Goal: Task Accomplishment & Management: Use online tool/utility

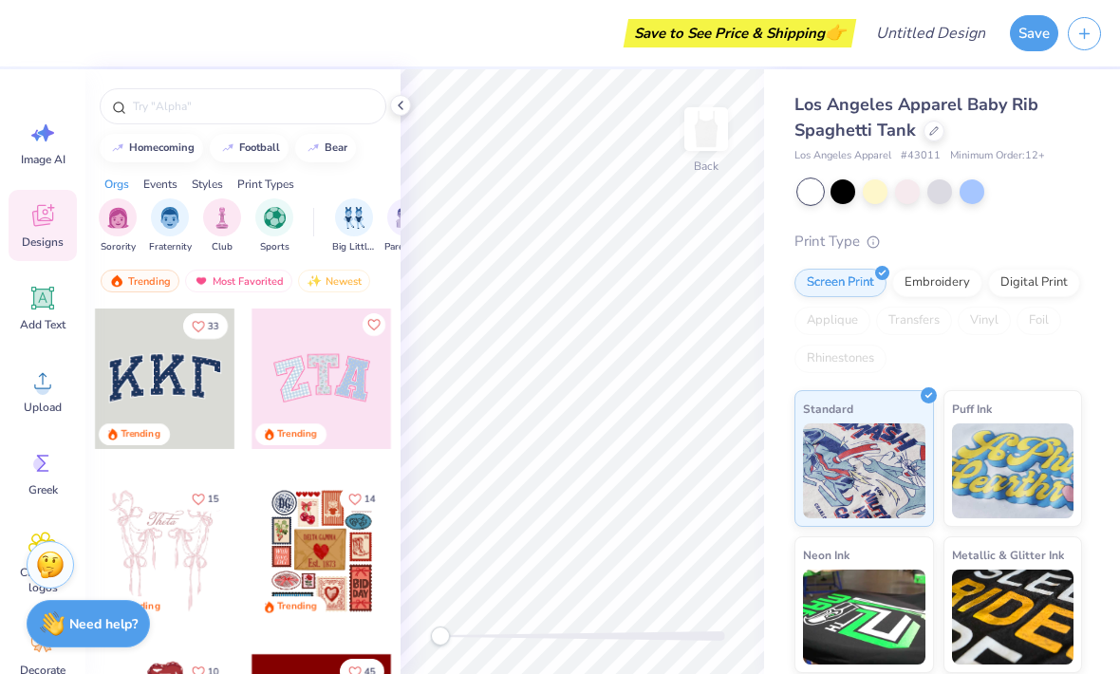
click at [348, 229] on img "filter for Big Little Reveal" at bounding box center [353, 218] width 21 height 22
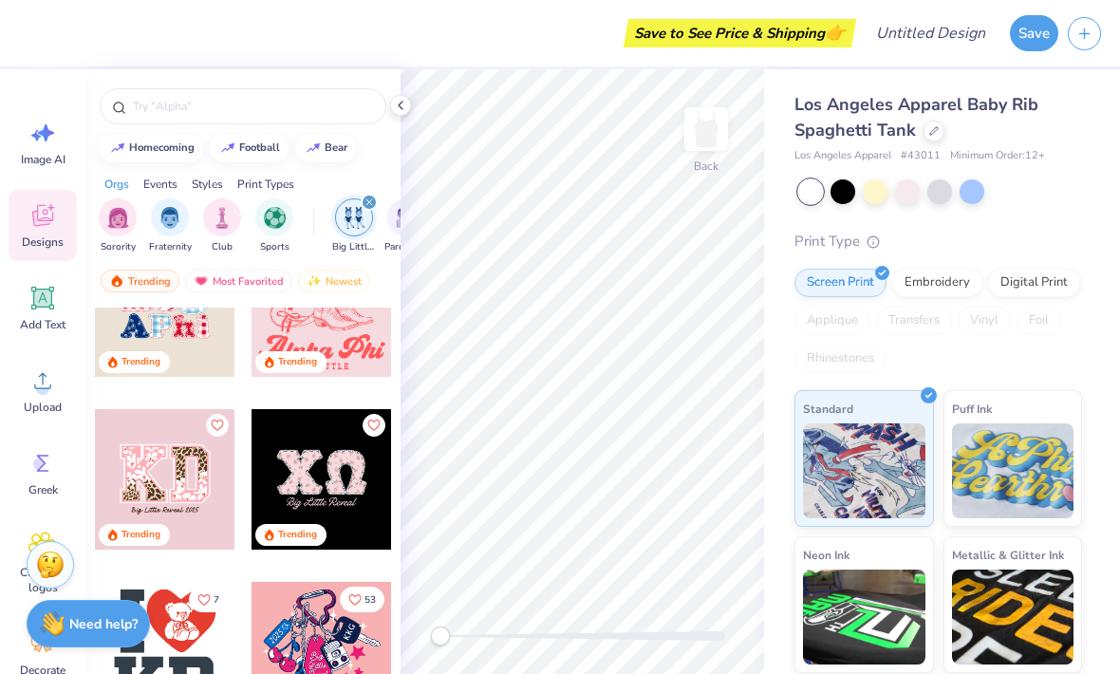
scroll to position [277, 0]
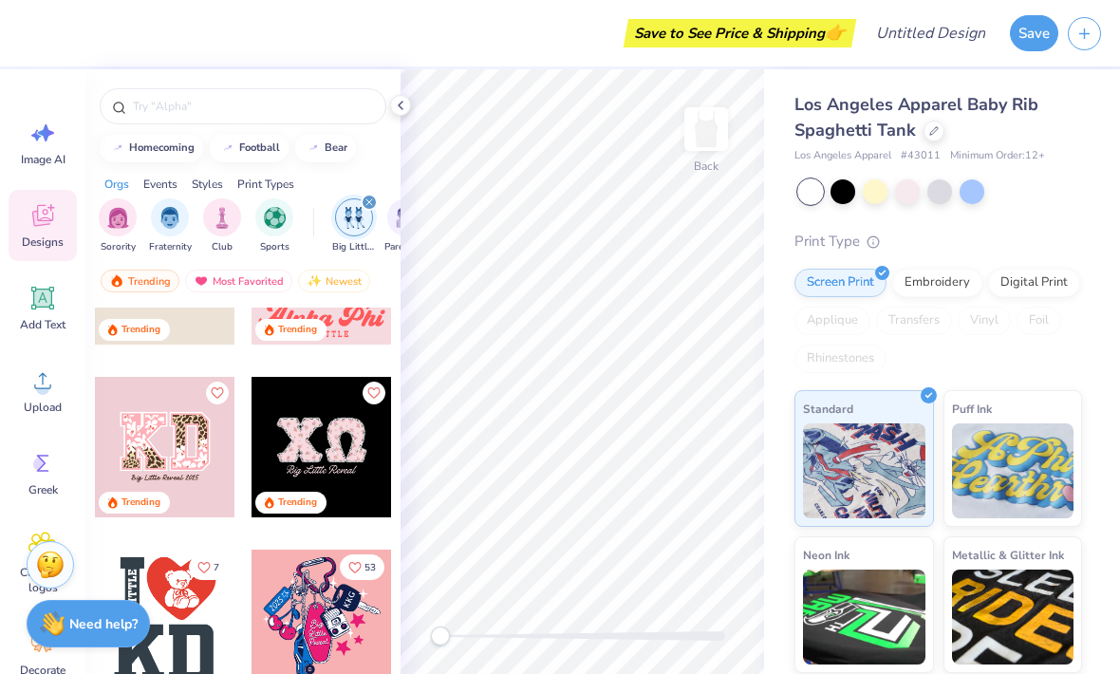
click at [182, 114] on input "text" at bounding box center [252, 106] width 243 height 19
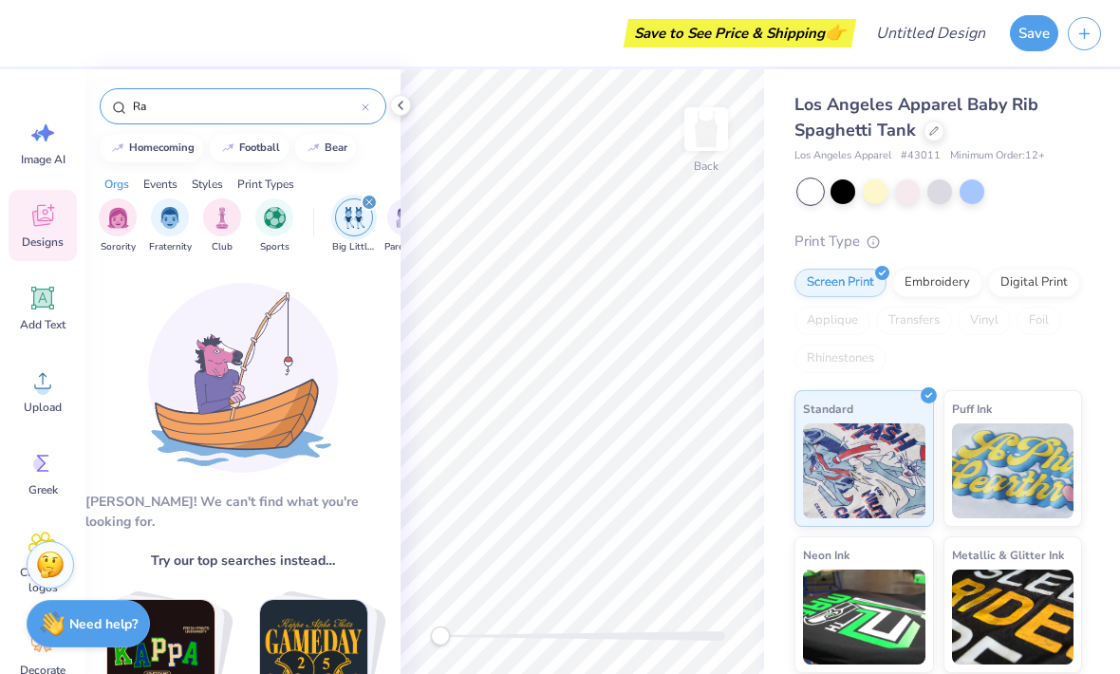
type input "R"
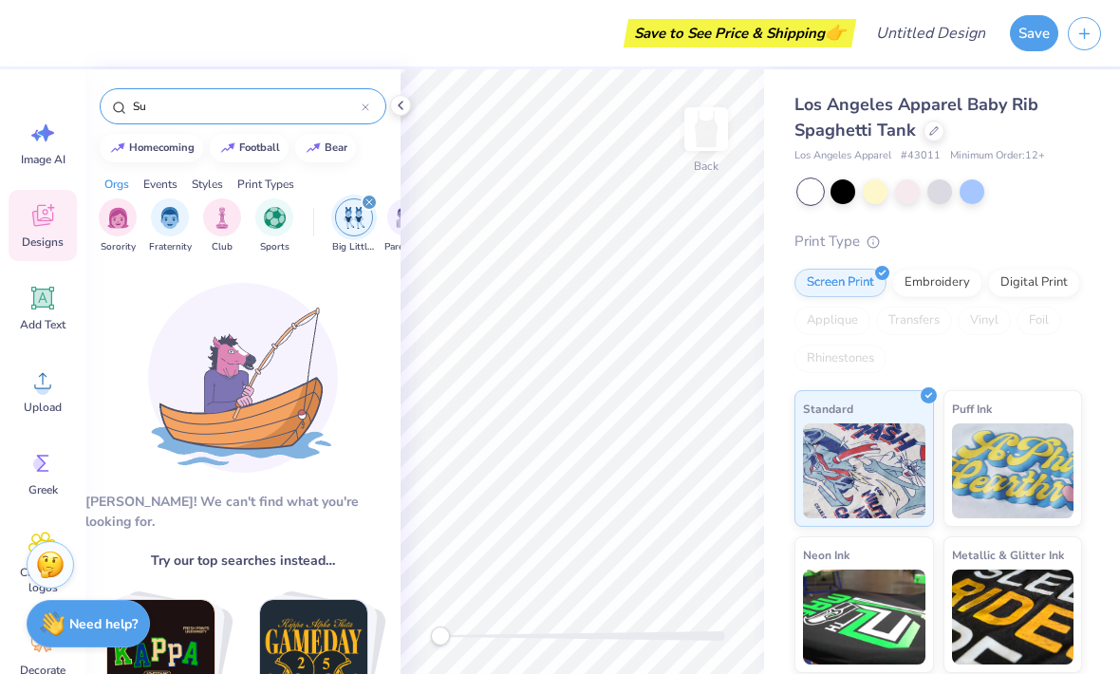
type input "S"
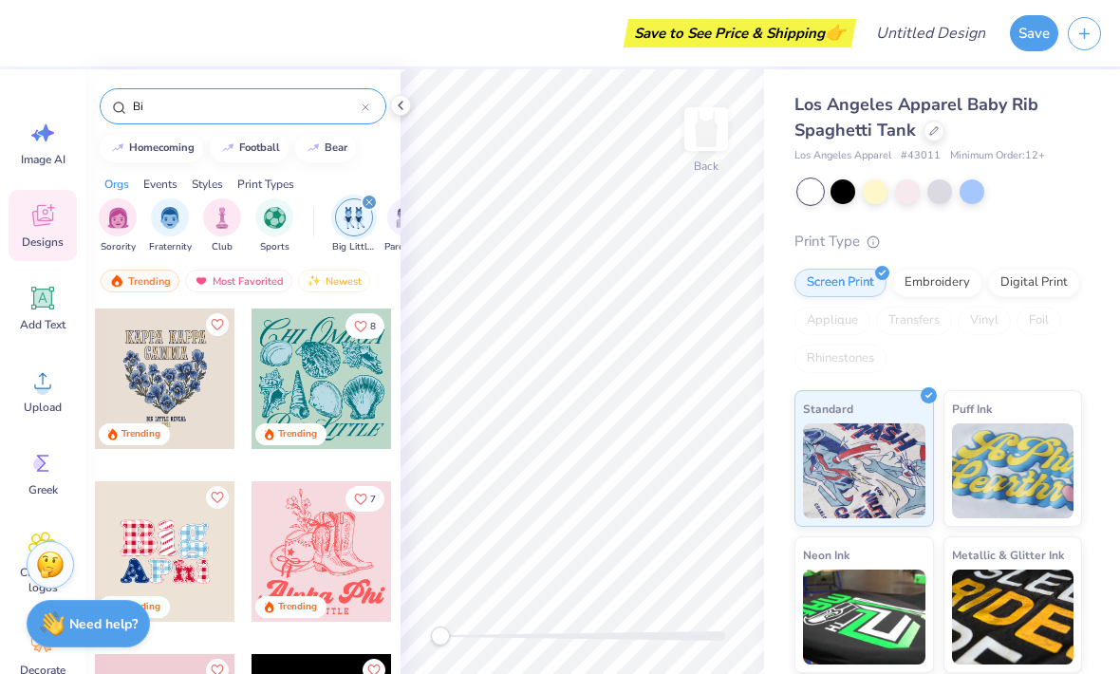
type input "B"
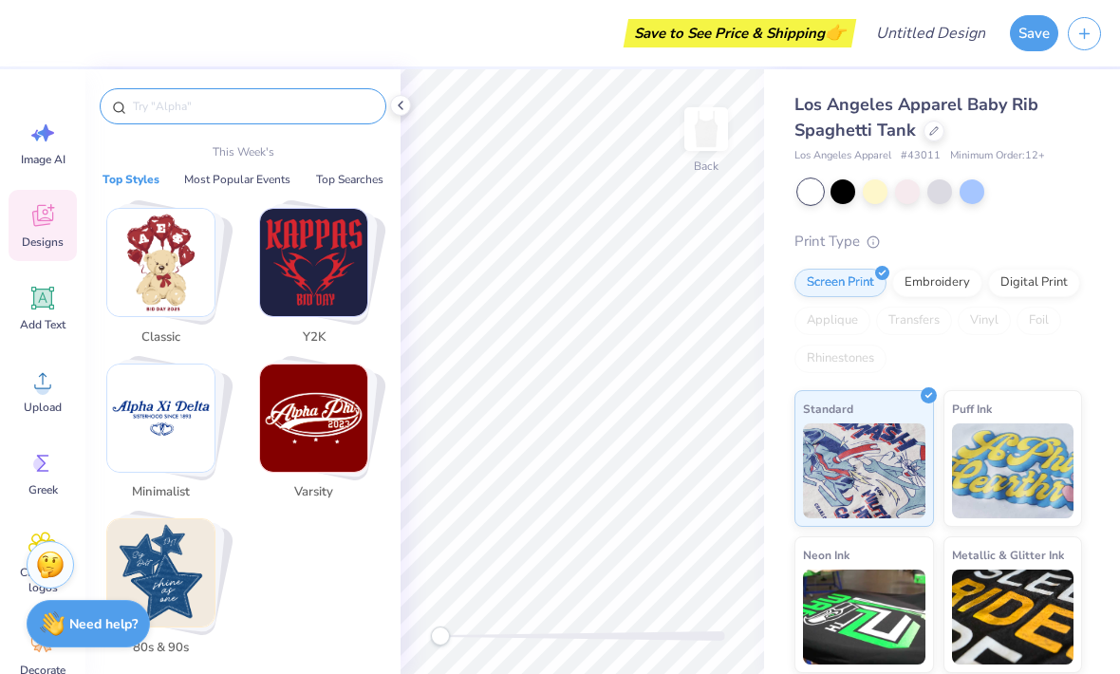
click at [386, 92] on div at bounding box center [242, 101] width 315 height 65
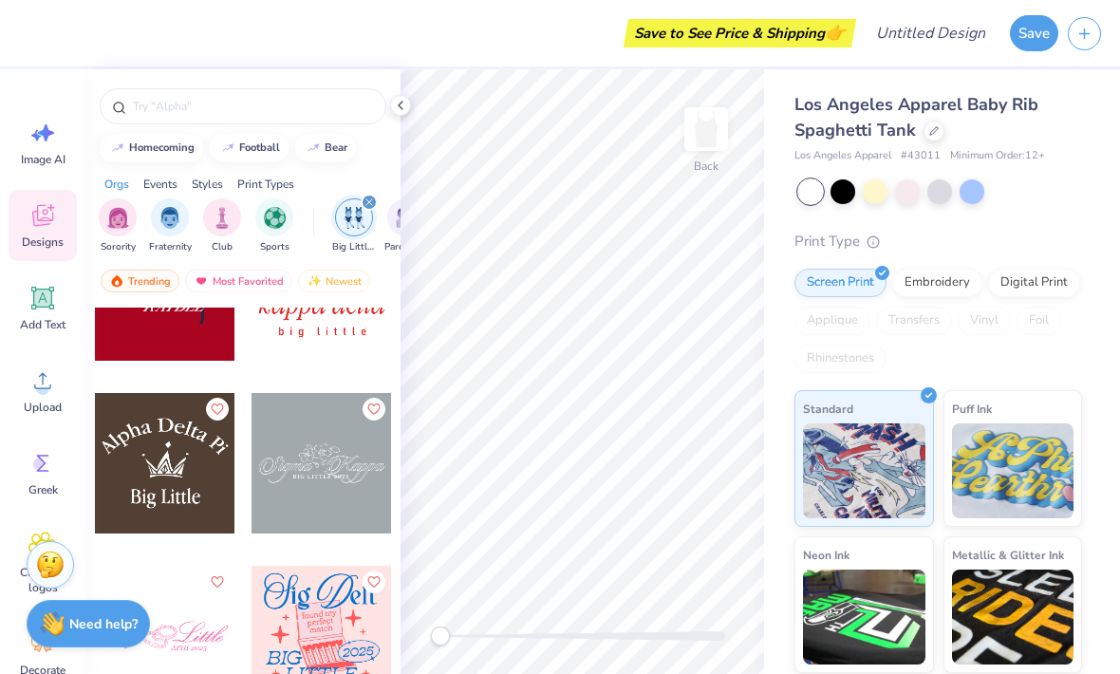
scroll to position [0, 0]
click at [37, 303] on icon at bounding box center [43, 298] width 18 height 18
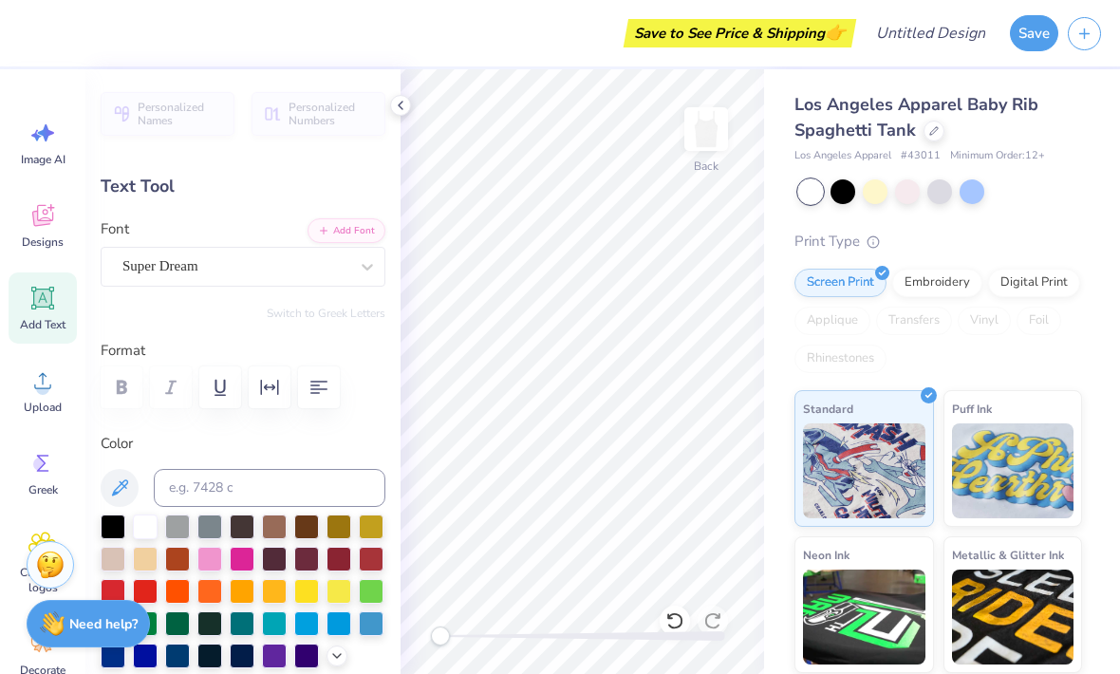
scroll to position [1, 0]
type textarea "TEXLittleT"
type input "7.80"
type input "1.12"
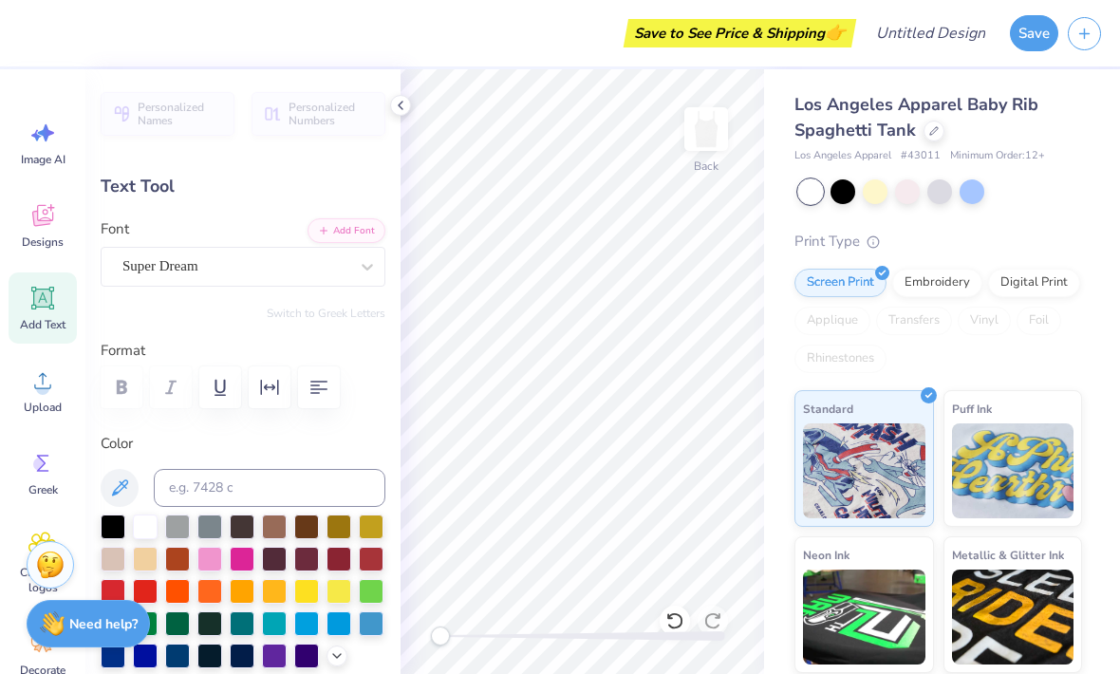
scroll to position [0, 0]
type textarea "eT"
type input "1.65"
type input "1.11"
type input "5.95"
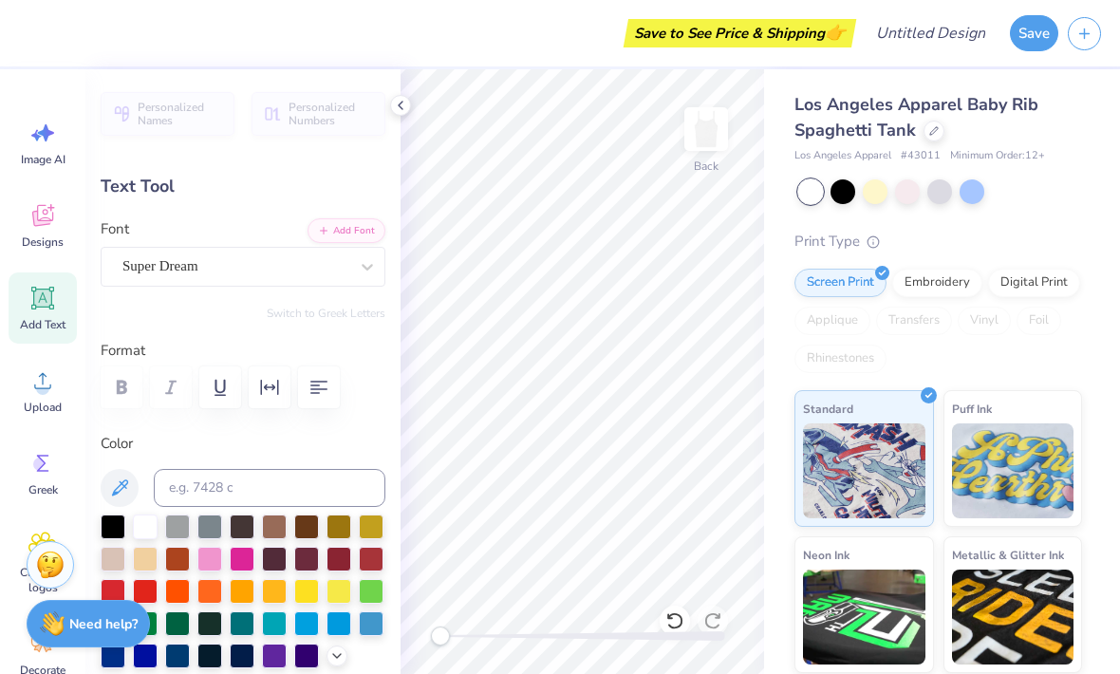
scroll to position [1, 0]
type textarea "LittleT"
type input "4.90"
type input "5.94"
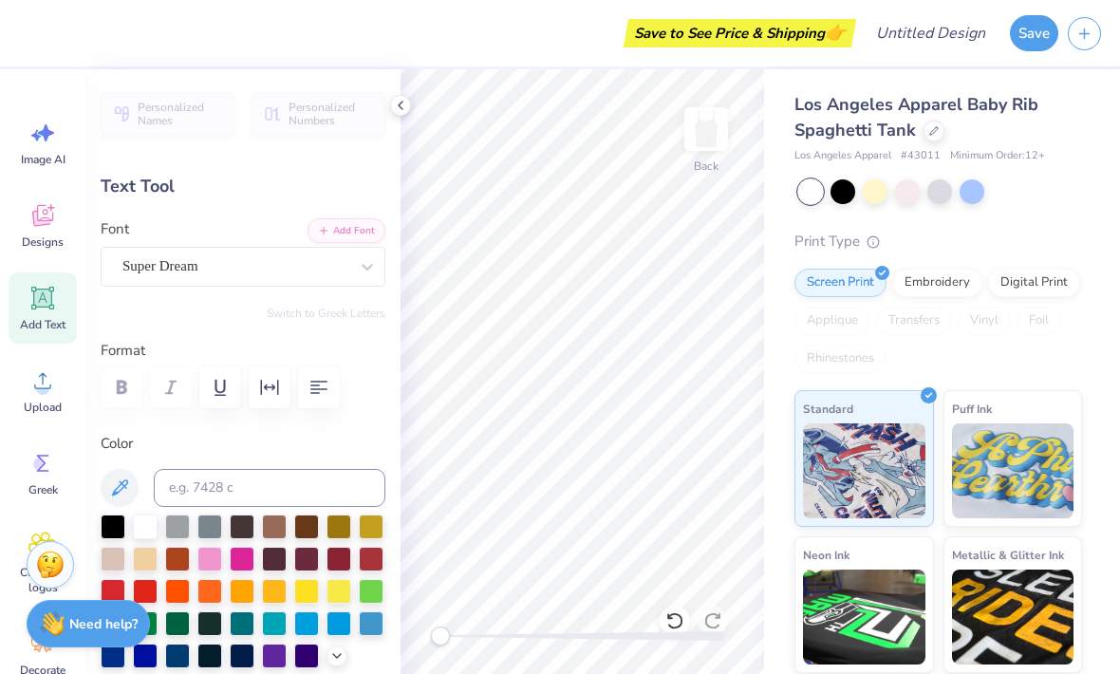
click at [787, 498] on div "Los Angeles Apparel Baby Rib Spaghetti Tank Los Angeles Apparel # 43011 Minimum…" at bounding box center [942, 444] width 356 height 750
type textarea "ttleT"
type input "3.65"
type input "5.95"
click at [677, 620] on icon at bounding box center [674, 620] width 19 height 19
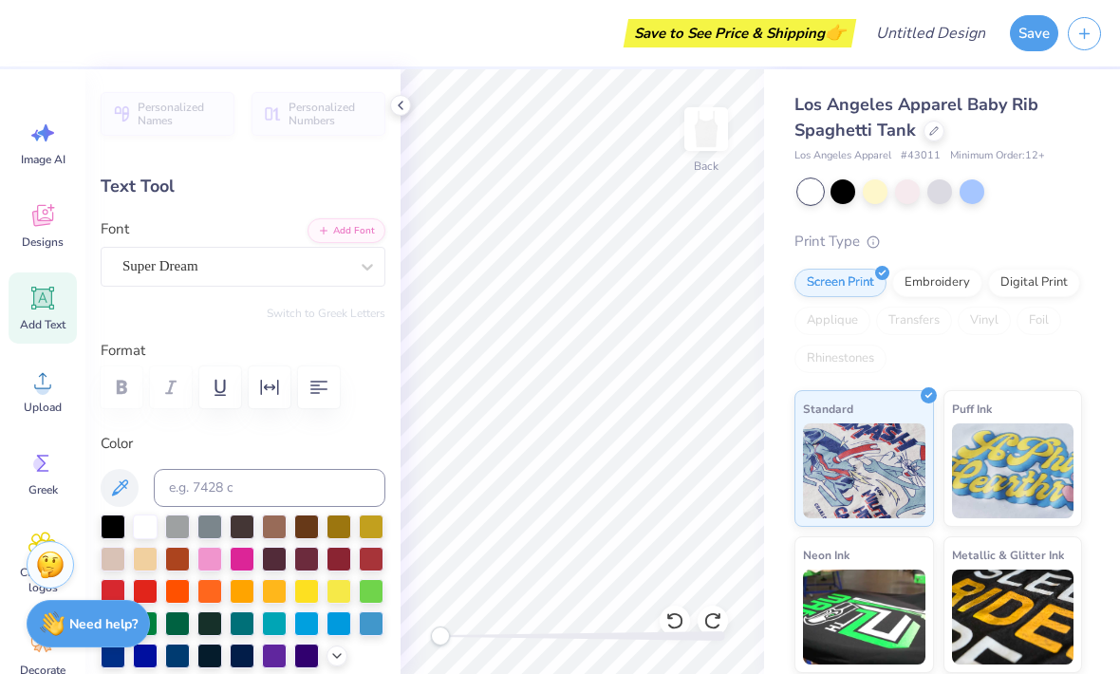
type input "4.90"
type input "5.94"
click at [677, 619] on icon at bounding box center [674, 620] width 19 height 19
type input "1.65"
type input "5.95"
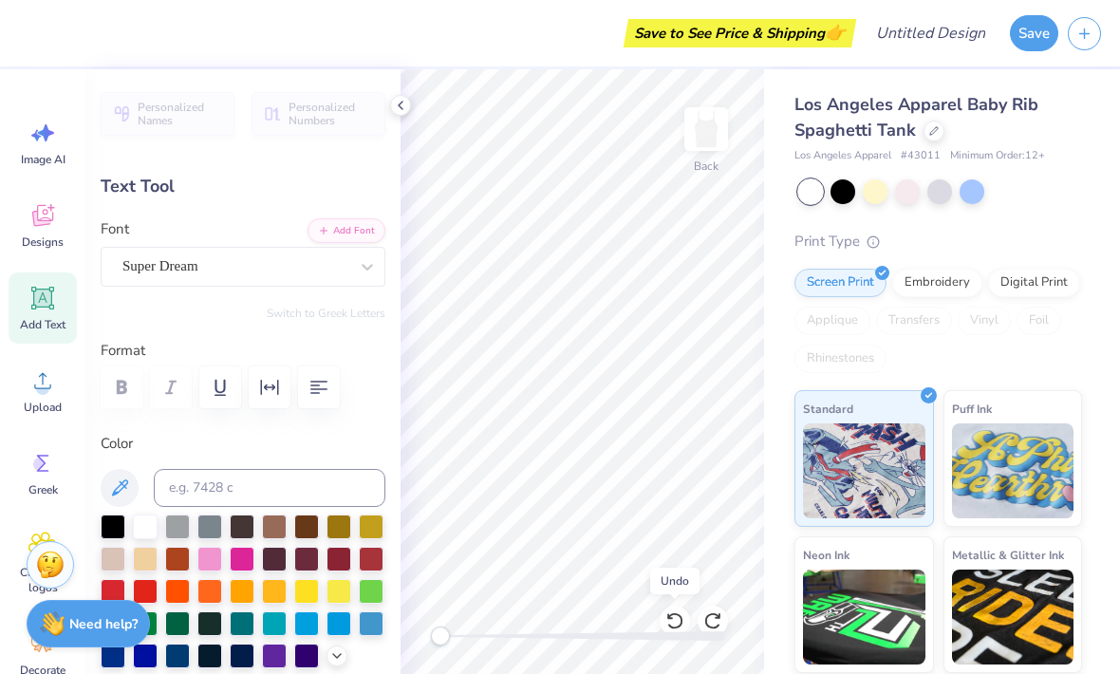
click at [686, 618] on div at bounding box center [674, 620] width 30 height 30
type input "7.80"
type input "1.12"
type input "5.94"
click at [677, 611] on icon at bounding box center [674, 620] width 19 height 19
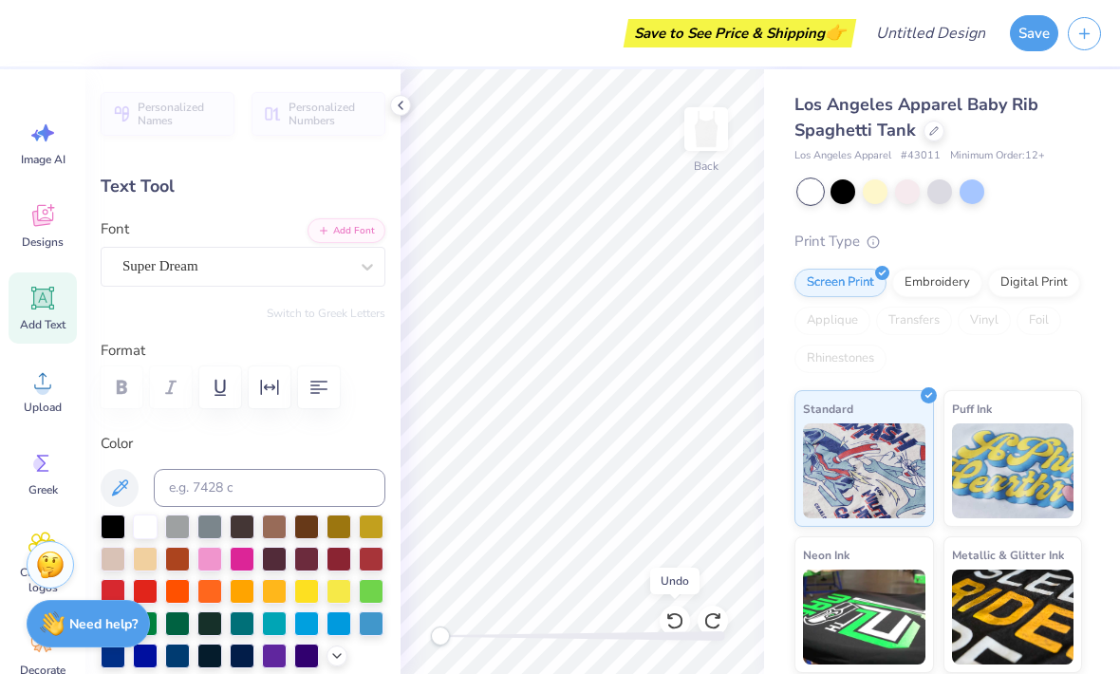
type input "3.84"
type input "1.11"
click at [679, 612] on icon at bounding box center [674, 620] width 19 height 19
click at [705, 614] on icon at bounding box center [712, 620] width 19 height 19
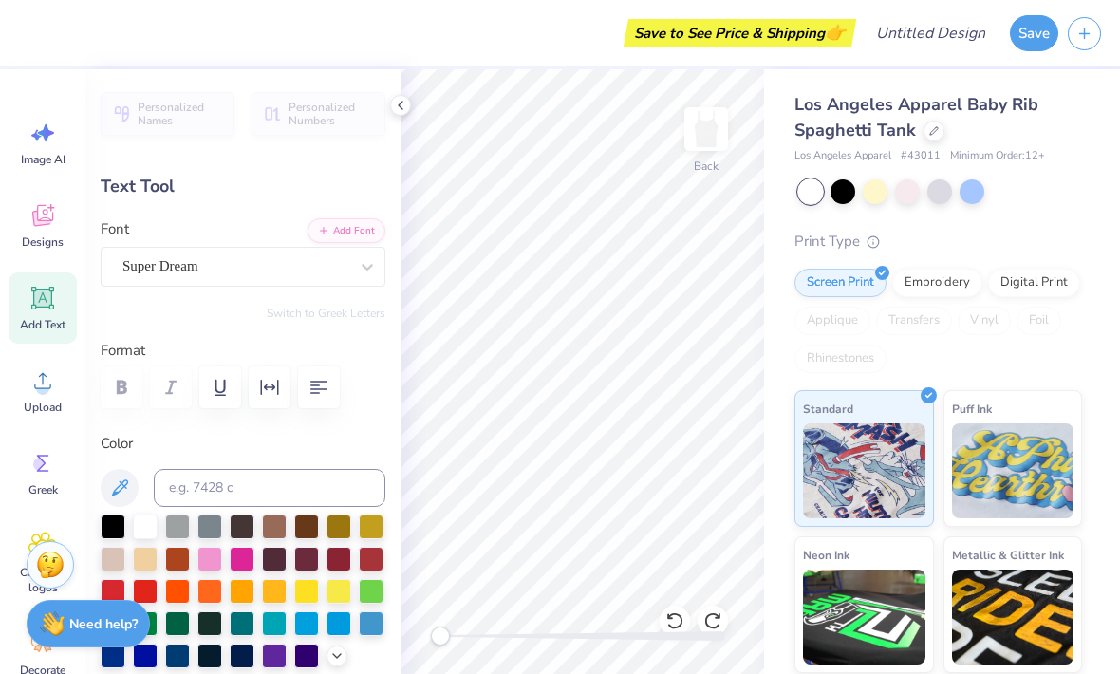
type textarea "LittleT"
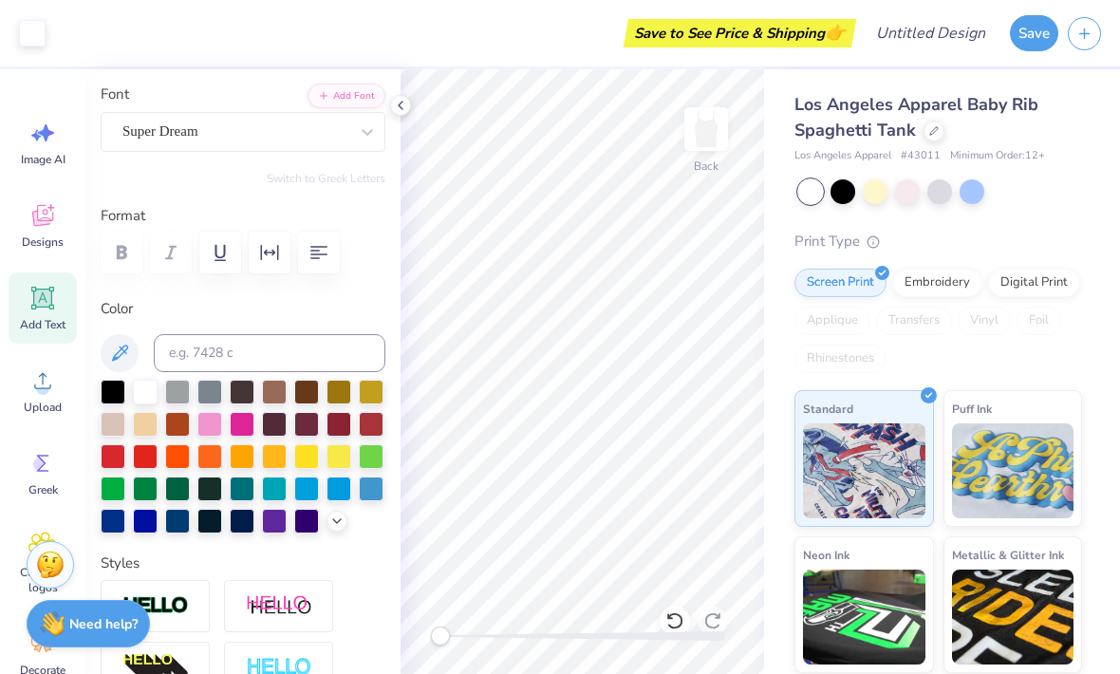
scroll to position [170, 0]
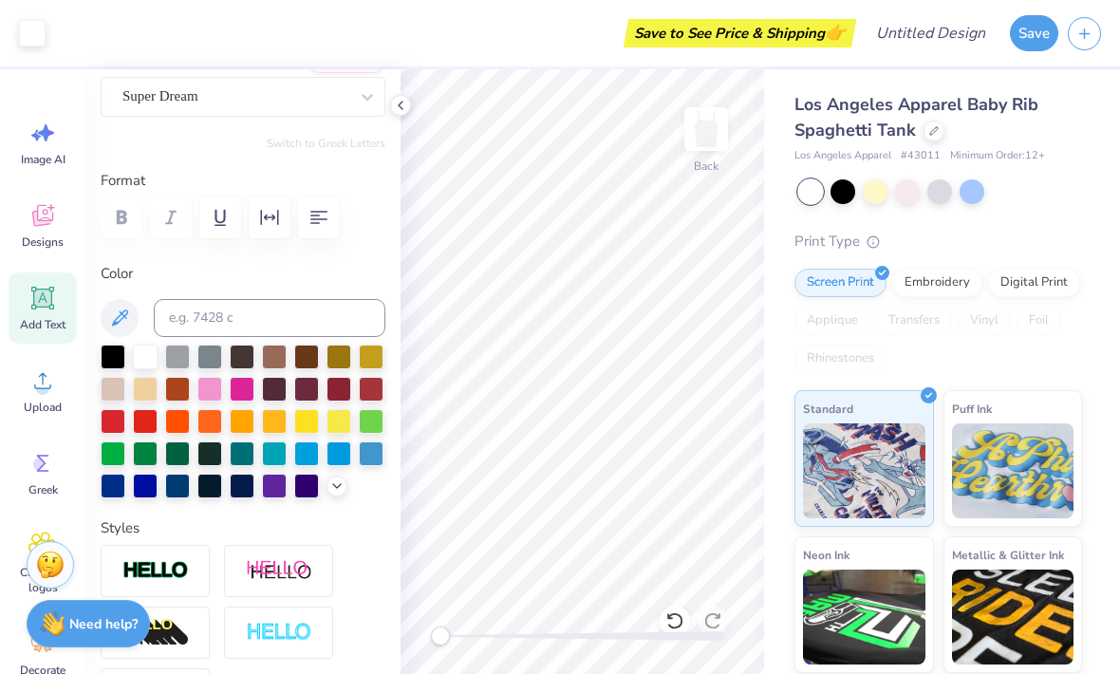
click at [343, 426] on div at bounding box center [338, 421] width 25 height 25
click at [314, 432] on div at bounding box center [306, 421] width 25 height 25
click at [125, 319] on icon at bounding box center [119, 317] width 23 height 23
click at [116, 321] on icon at bounding box center [120, 317] width 16 height 16
click at [121, 310] on icon at bounding box center [120, 317] width 16 height 16
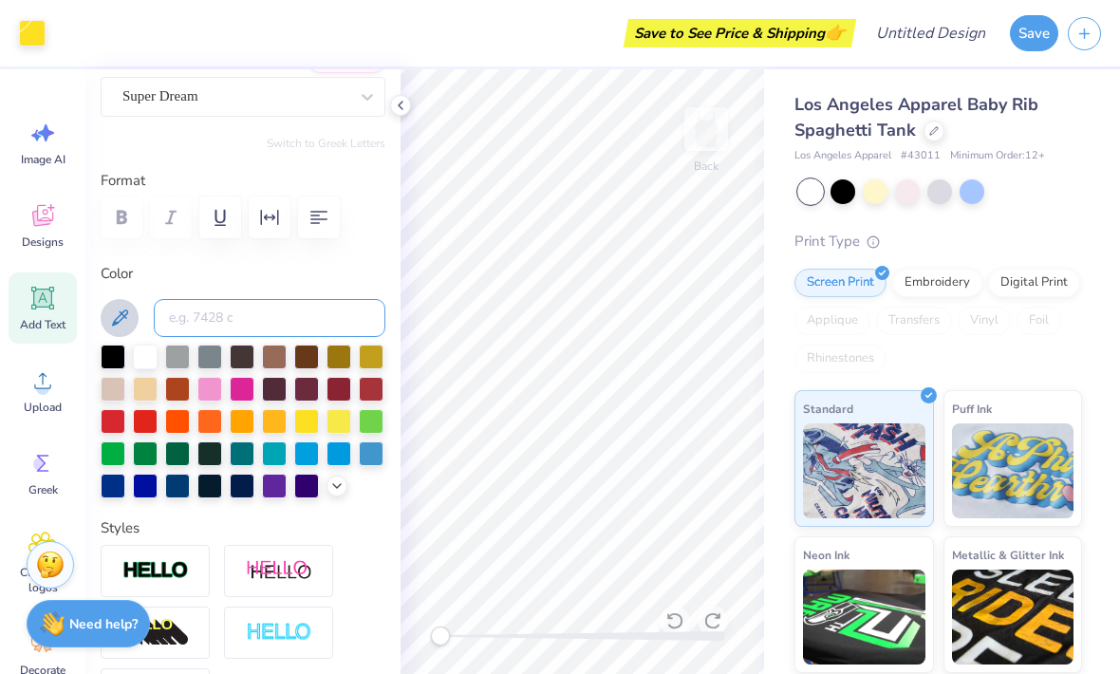
click at [216, 334] on input at bounding box center [270, 318] width 232 height 38
click at [215, 274] on label "Color" at bounding box center [243, 274] width 285 height 22
click at [345, 491] on div at bounding box center [336, 485] width 21 height 21
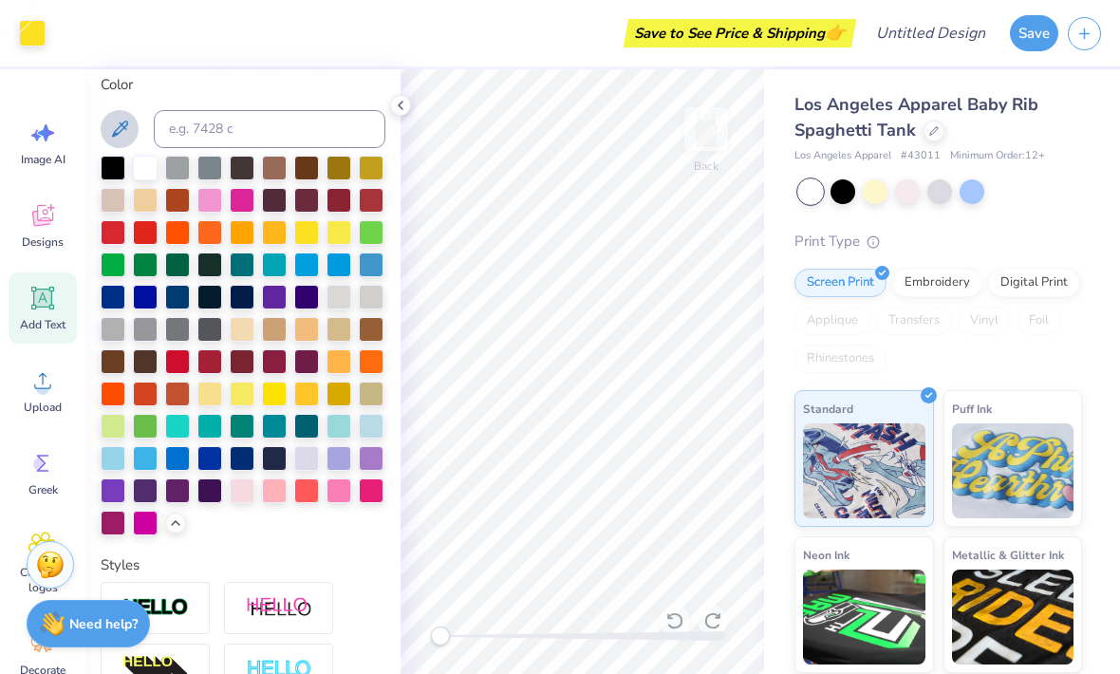
scroll to position [375, 0]
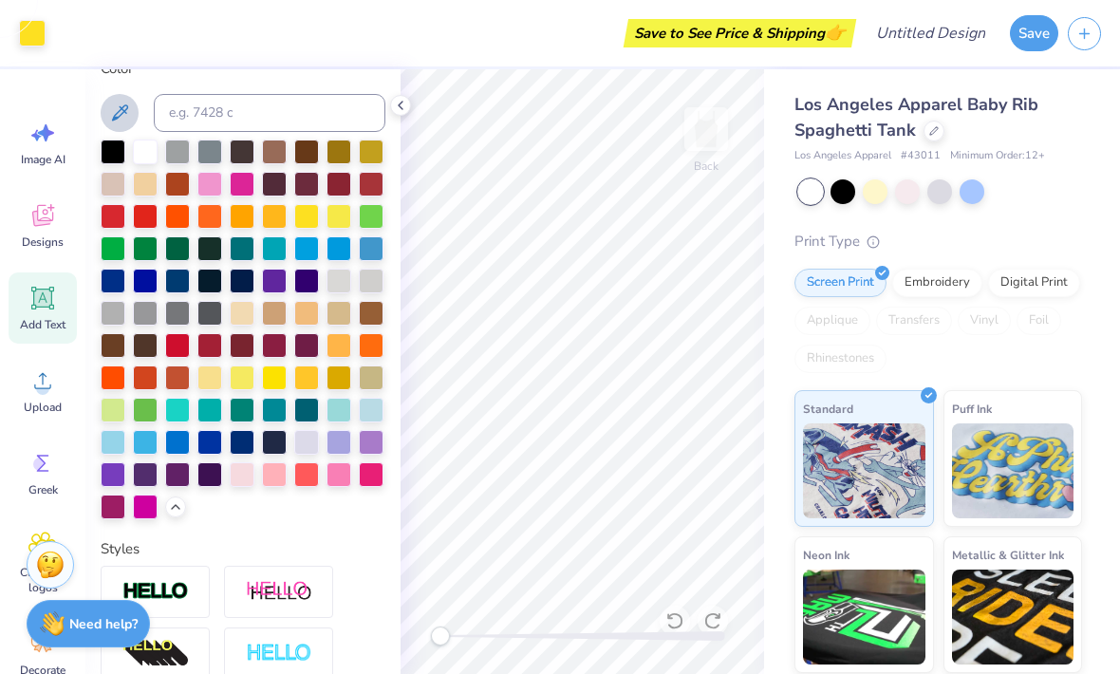
click at [208, 380] on div at bounding box center [209, 377] width 25 height 25
click at [242, 385] on div at bounding box center [242, 377] width 25 height 25
click at [218, 389] on div at bounding box center [209, 377] width 25 height 25
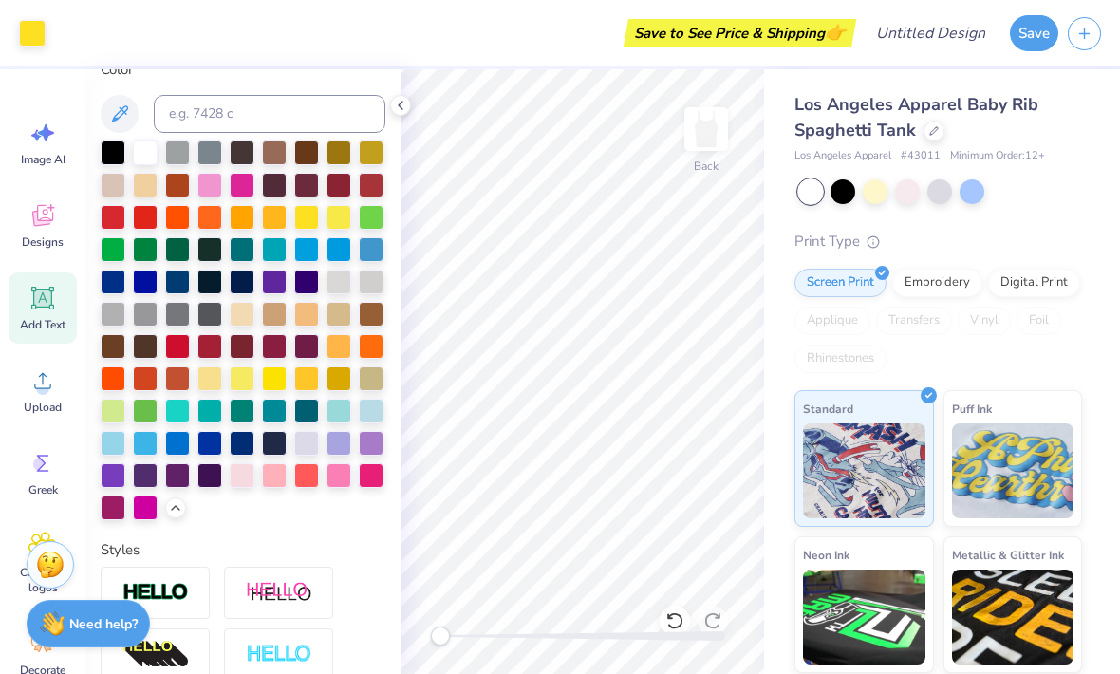
click at [215, 383] on div at bounding box center [209, 378] width 25 height 25
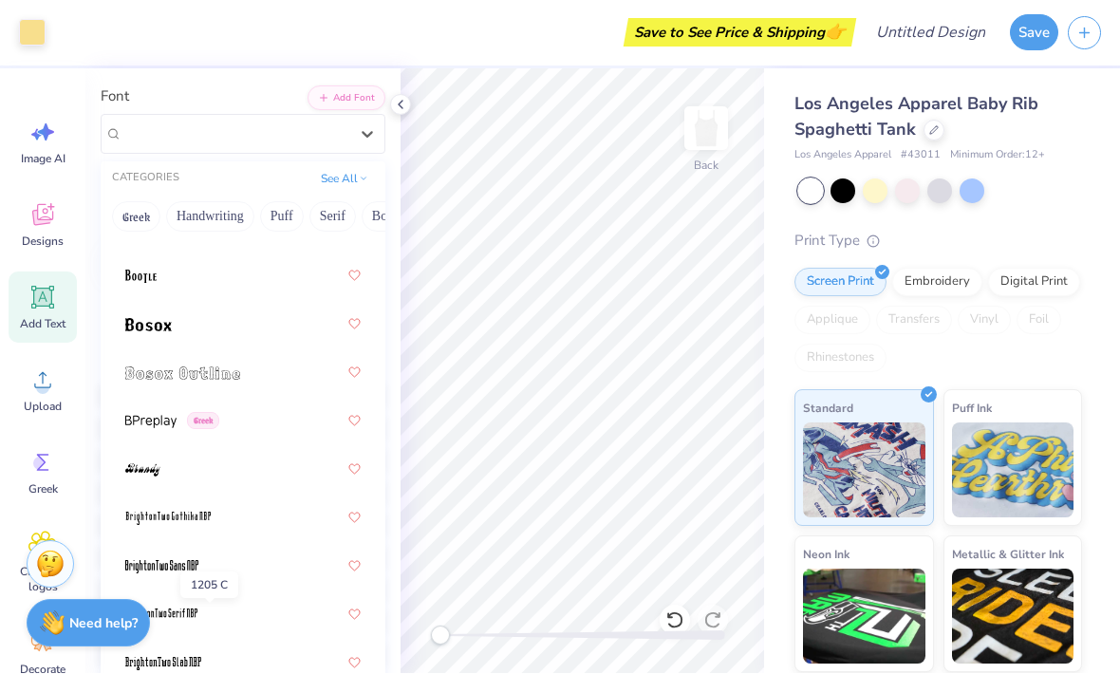
scroll to position [1800, 0]
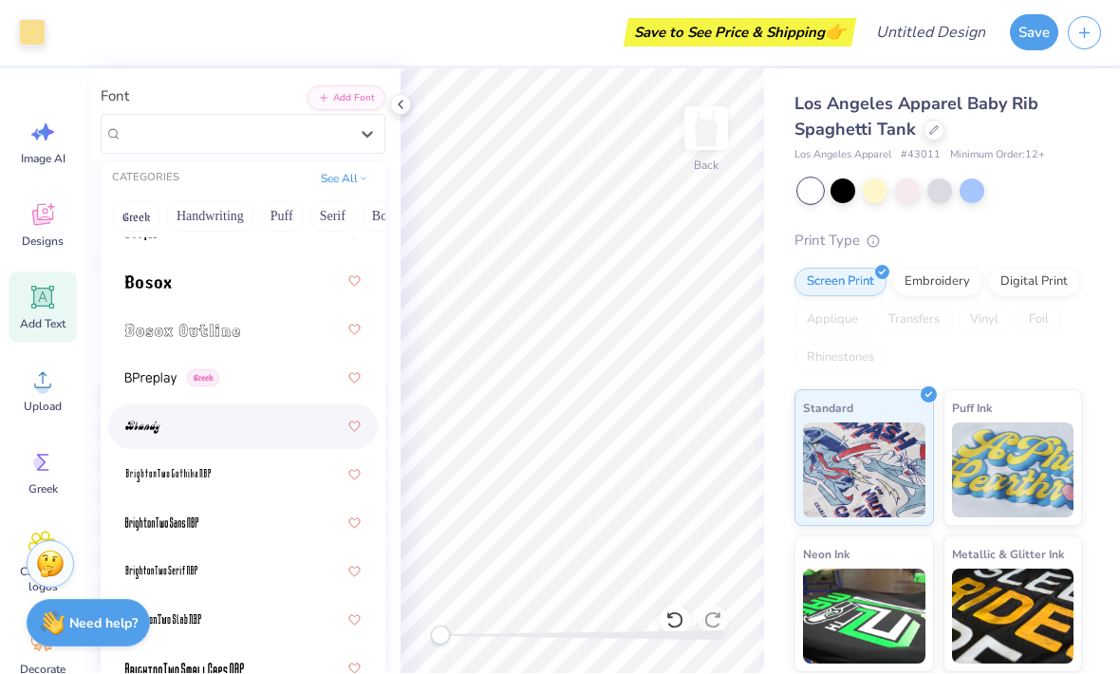
click at [151, 431] on img at bounding box center [142, 427] width 35 height 13
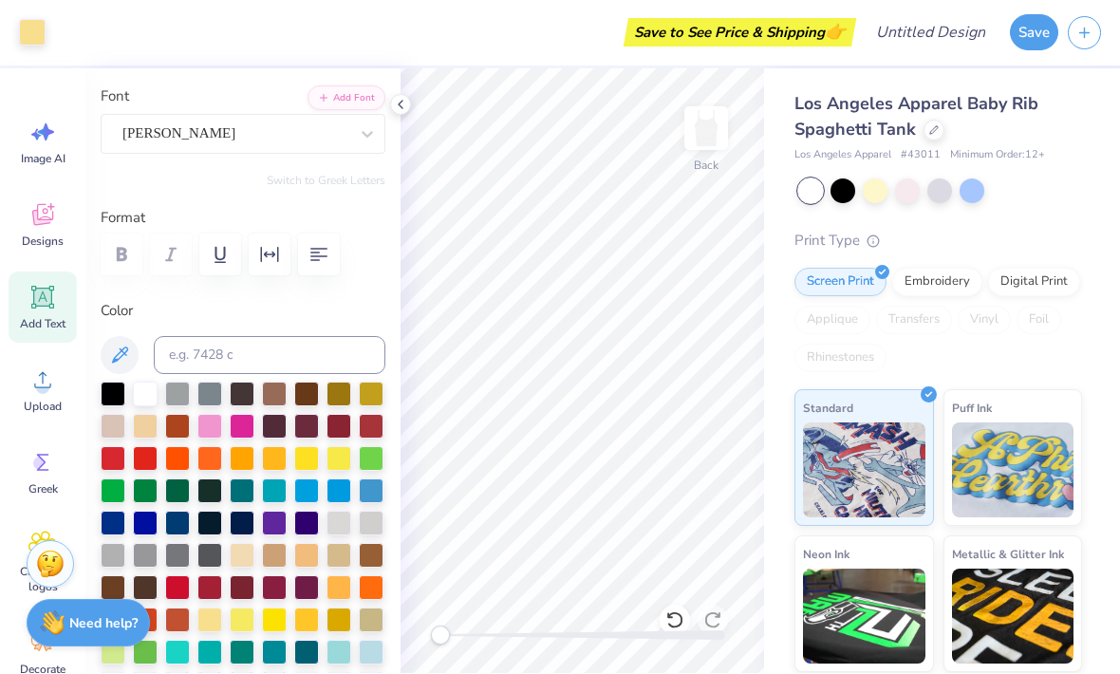
type input "3.94"
type input "0.99"
type input "6.01"
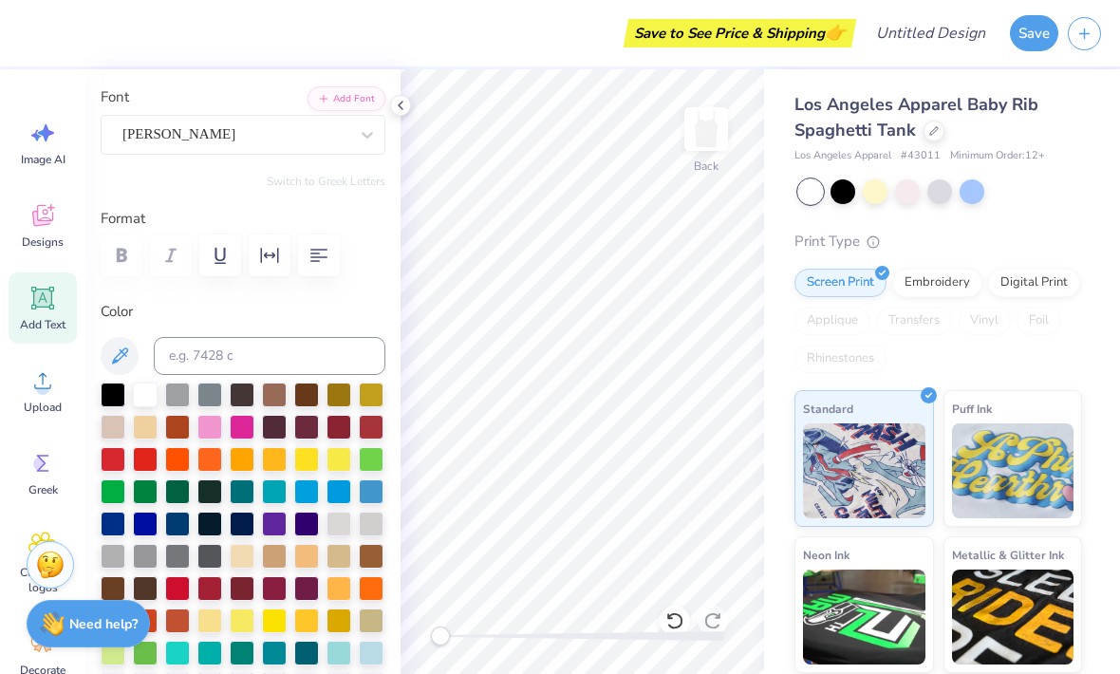
scroll to position [0, 2]
type textarea "LittleT"
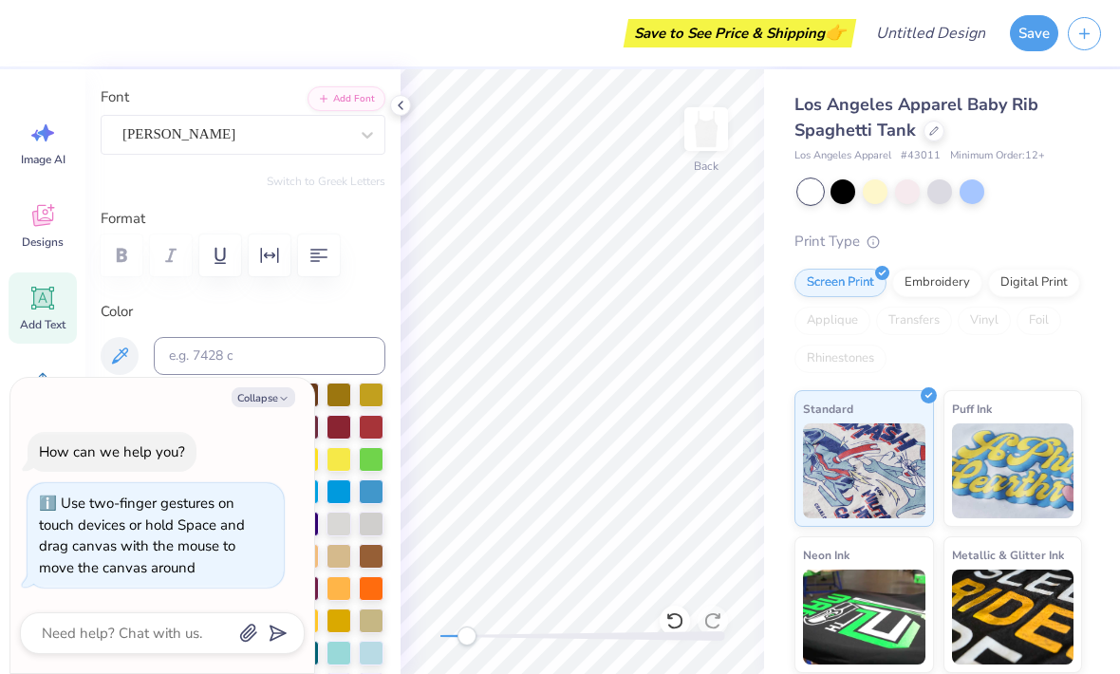
type textarea "x"
type textarea "L"
type textarea "Little"
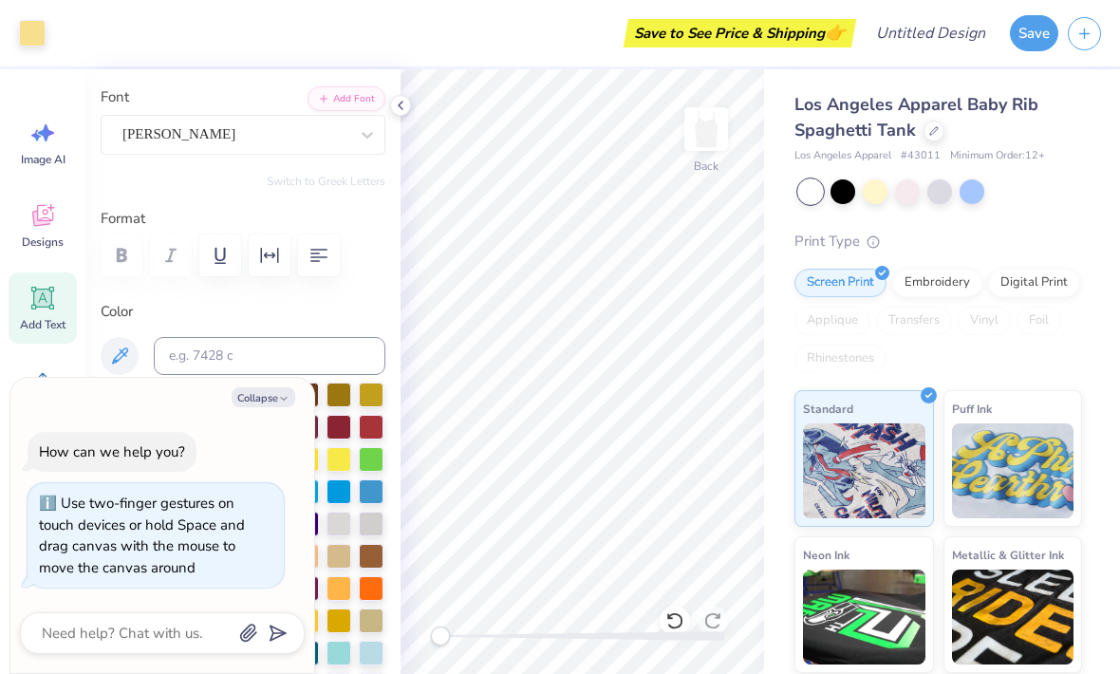
type textarea "x"
type input "2.86"
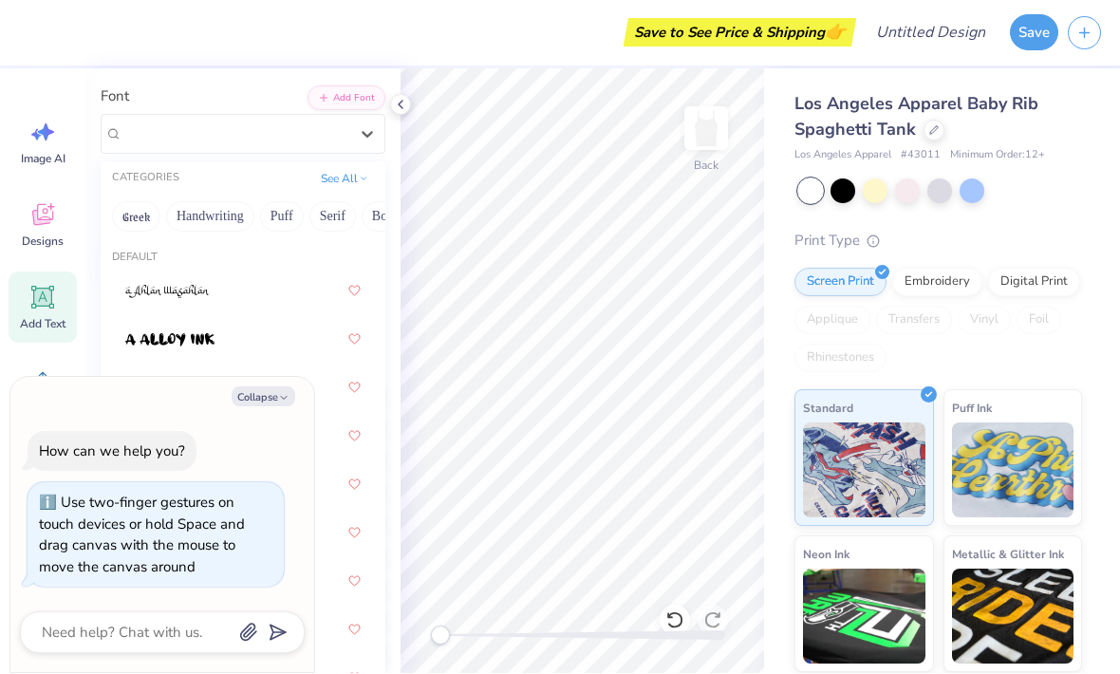
click at [278, 396] on icon "button" at bounding box center [283, 398] width 11 height 11
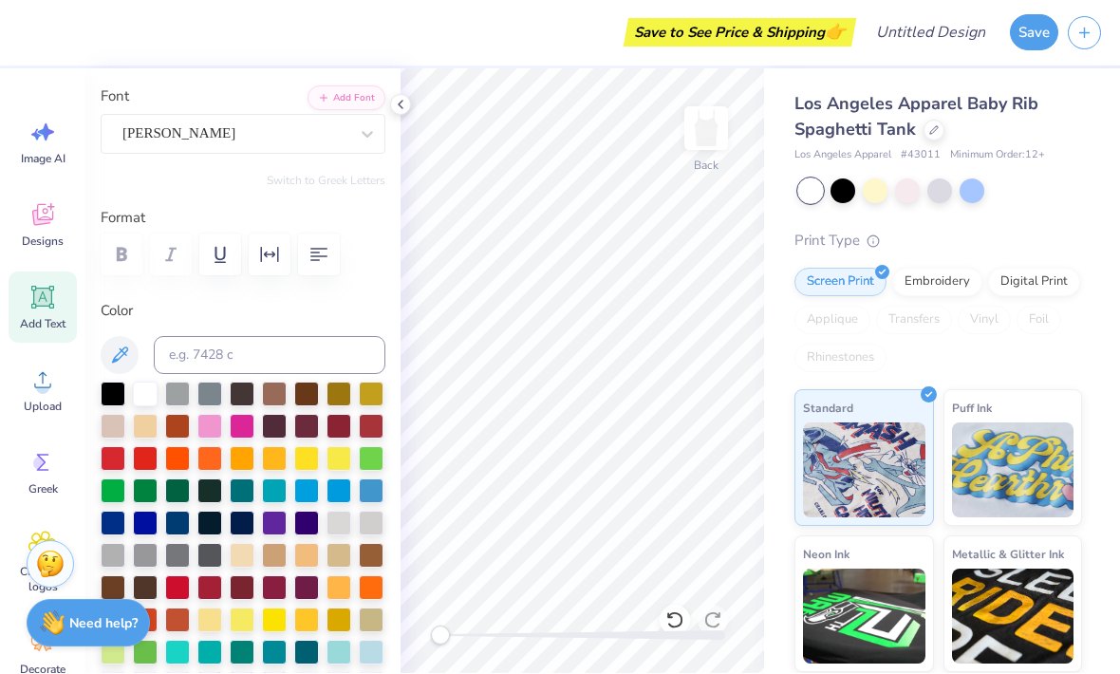
type textarea "x"
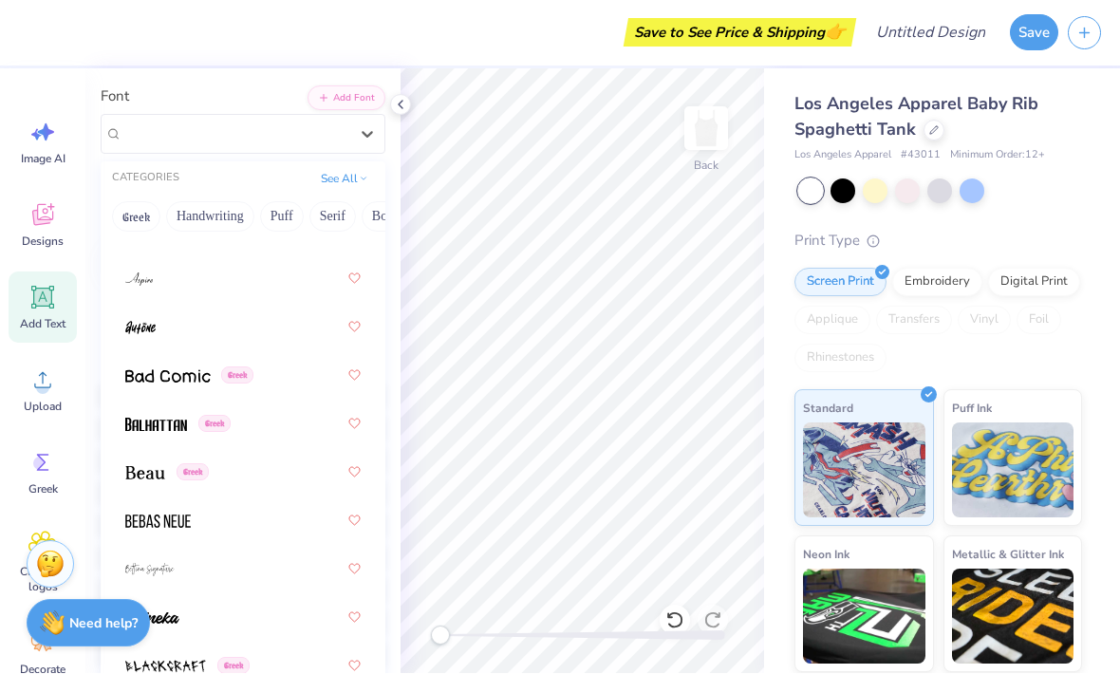
scroll to position [1029, 0]
click at [144, 272] on img at bounding box center [139, 278] width 28 height 13
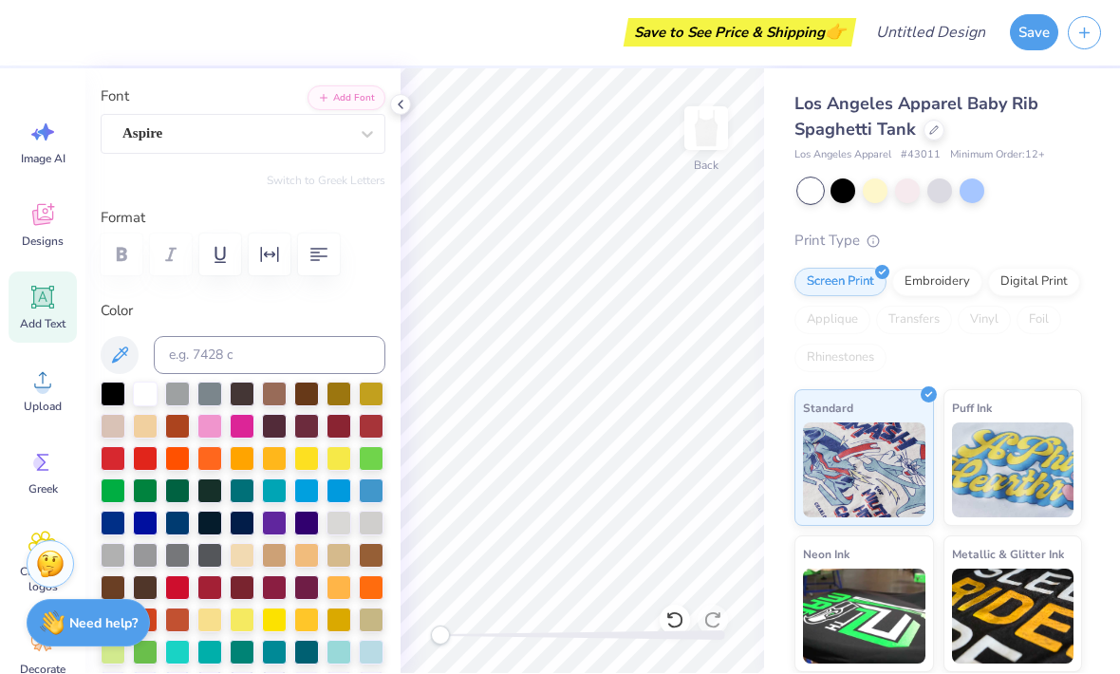
type input "2.98"
type input "1.46"
type input "6.50"
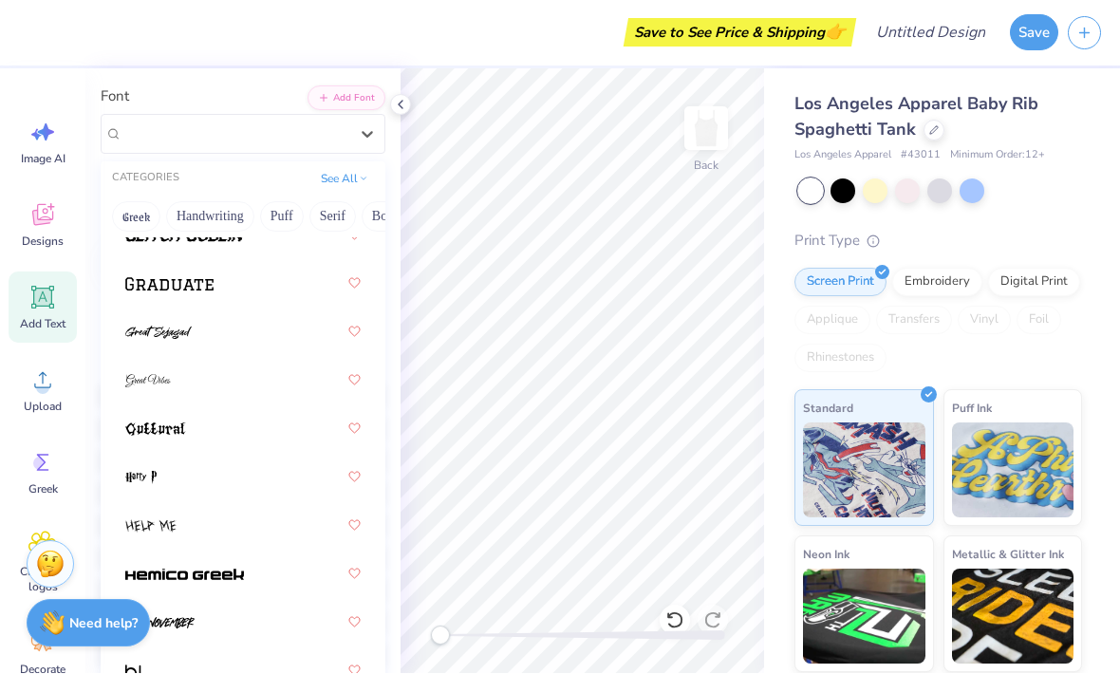
scroll to position [6356, 0]
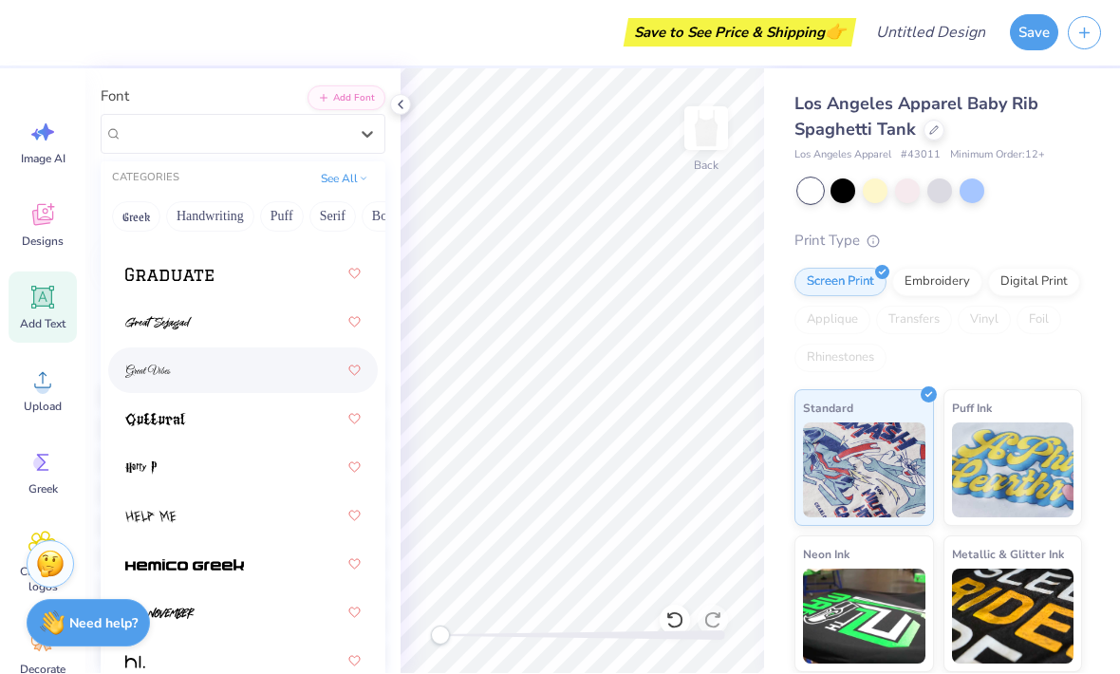
click at [149, 373] on img at bounding box center [148, 371] width 46 height 13
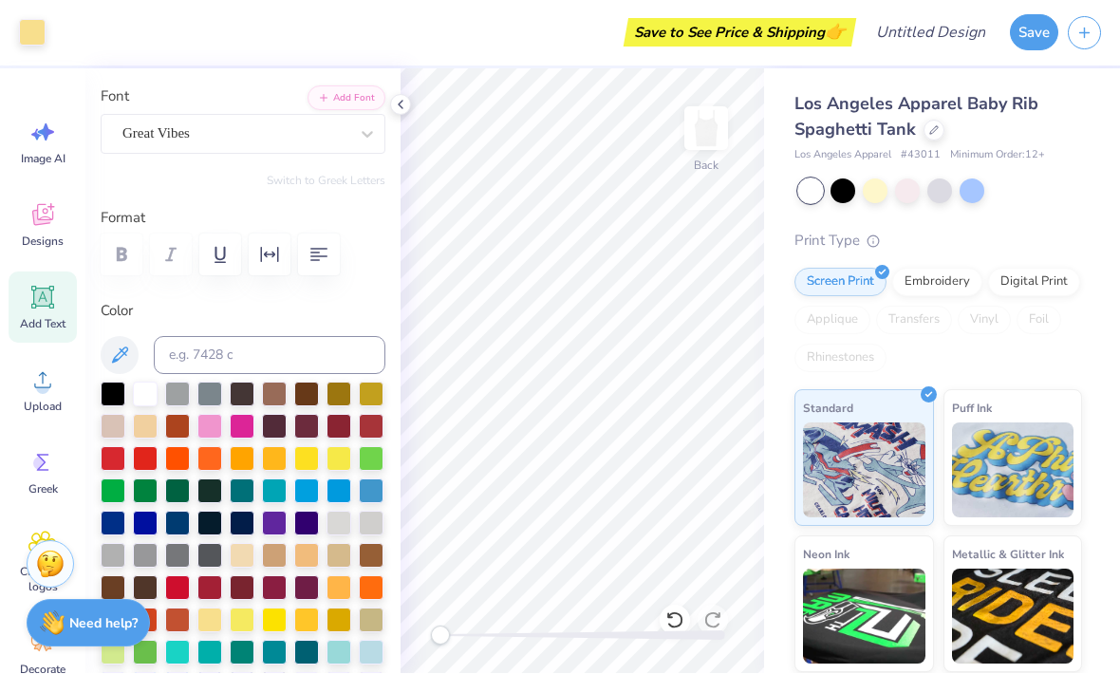
type input "3.72"
type input "2.34"
type input "6.06"
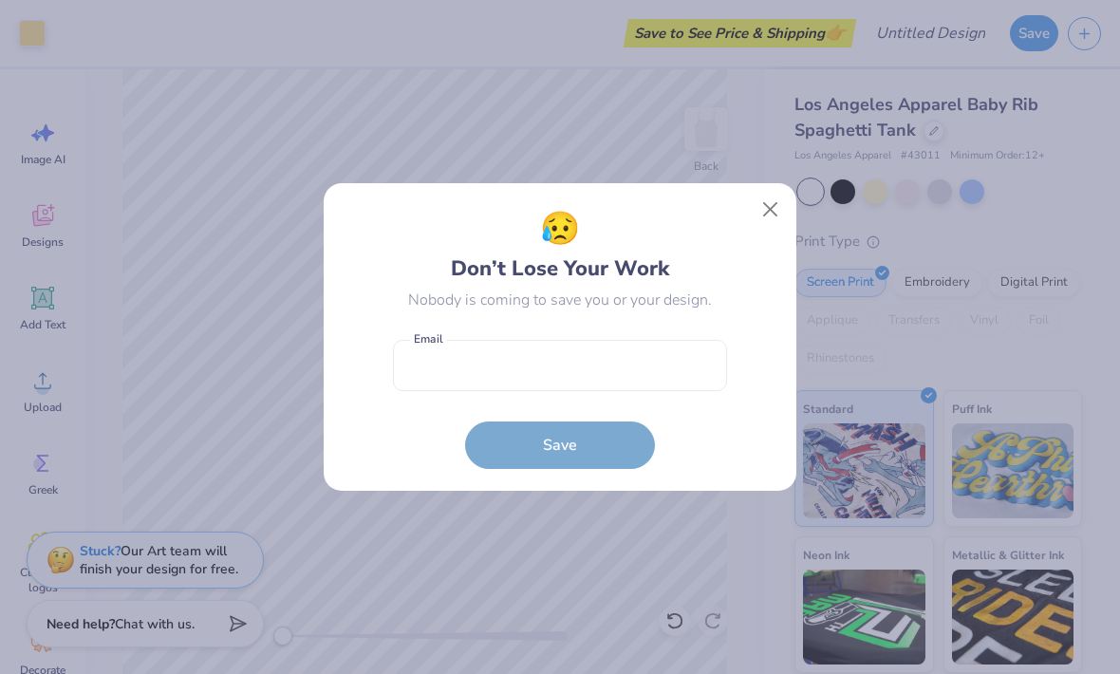
click at [758, 204] on button "Close" at bounding box center [770, 210] width 36 height 36
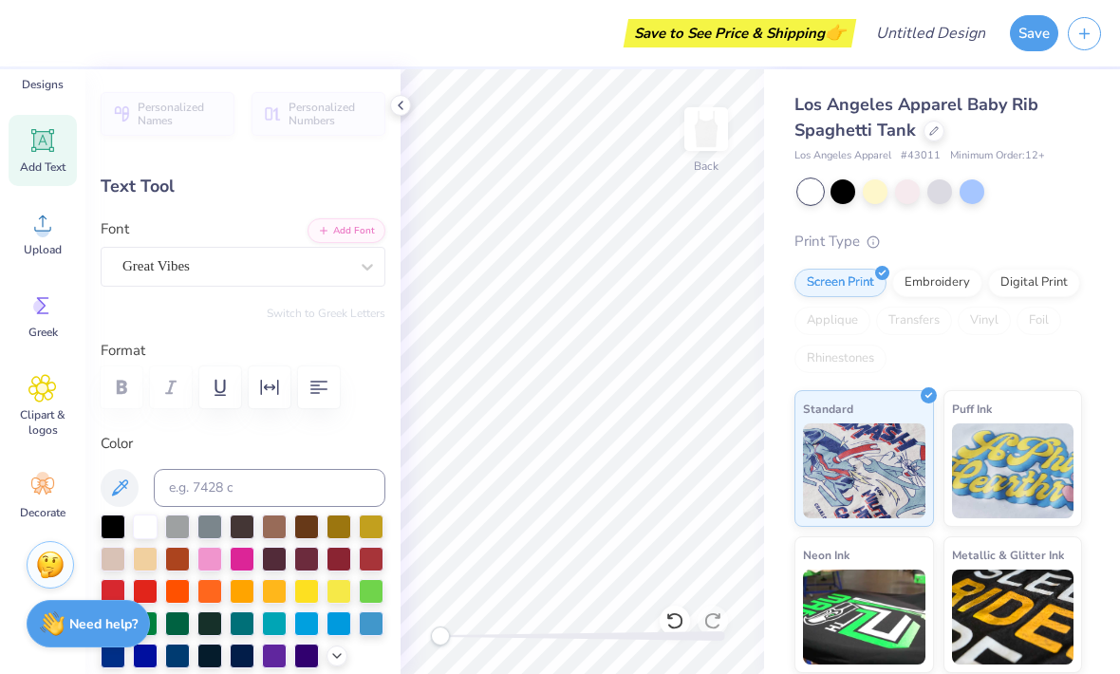
scroll to position [158, 0]
click at [35, 388] on icon at bounding box center [42, 388] width 28 height 28
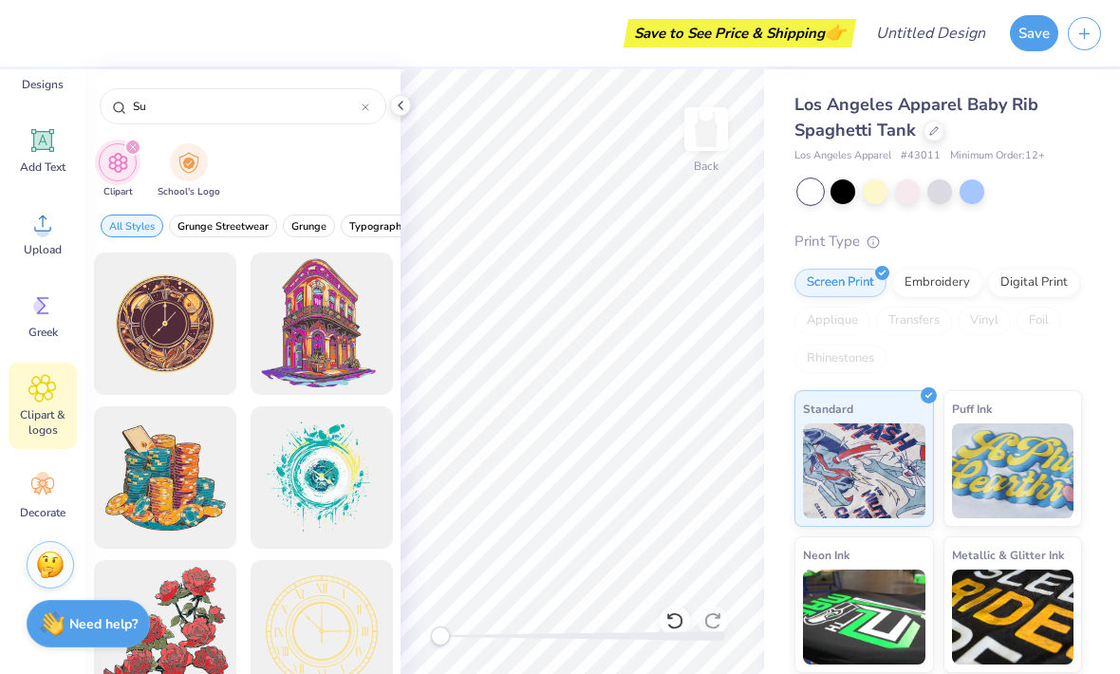
type input "Sun"
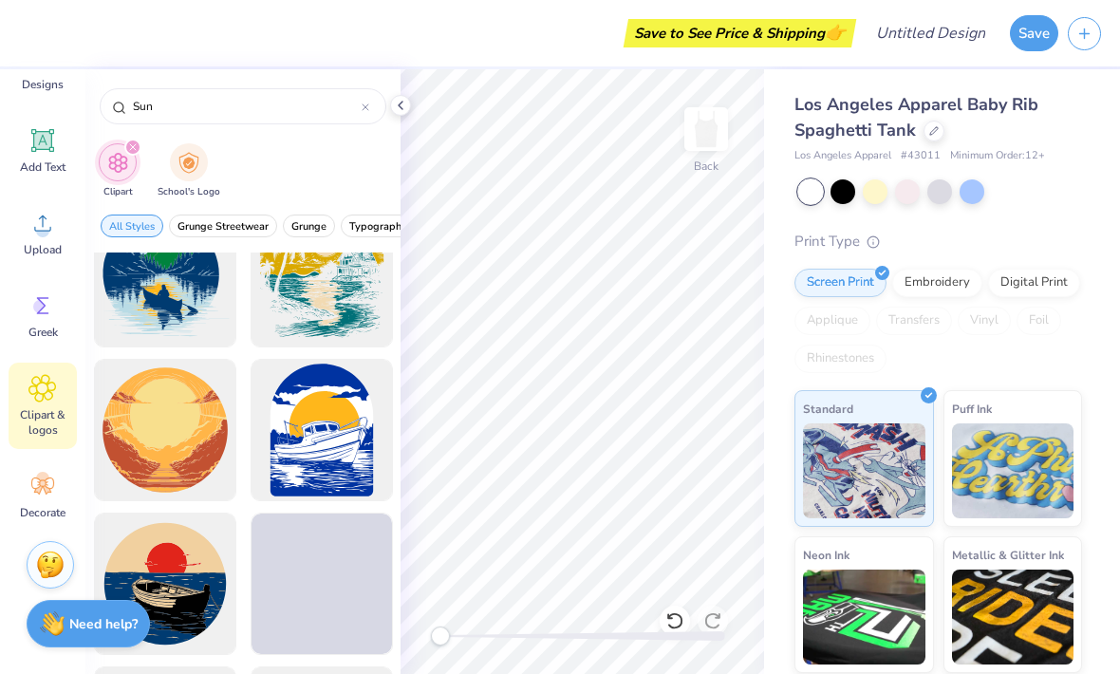
scroll to position [815, 0]
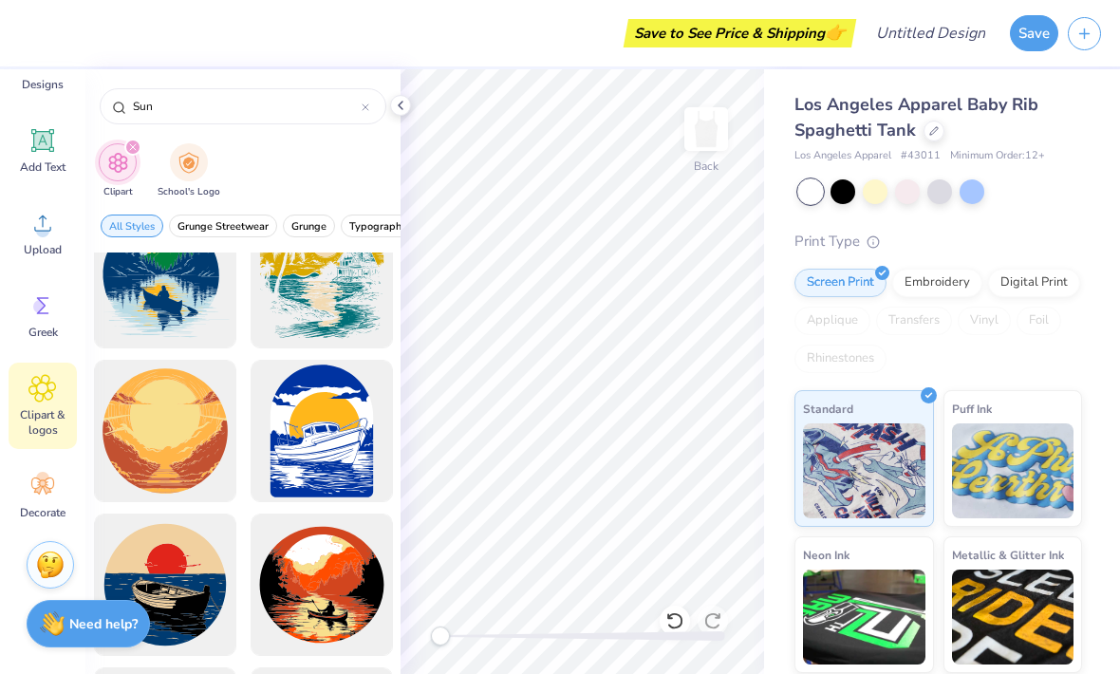
click at [38, 478] on icon at bounding box center [42, 485] width 23 height 17
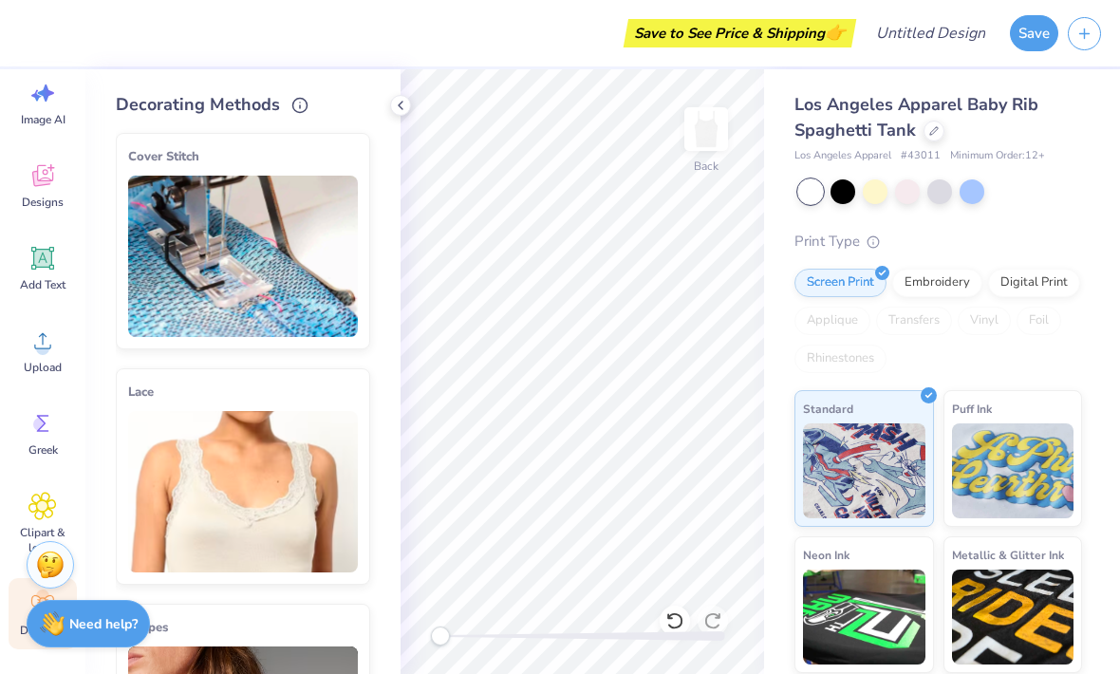
scroll to position [37, 0]
click at [65, 466] on div "Greek" at bounding box center [43, 435] width 68 height 71
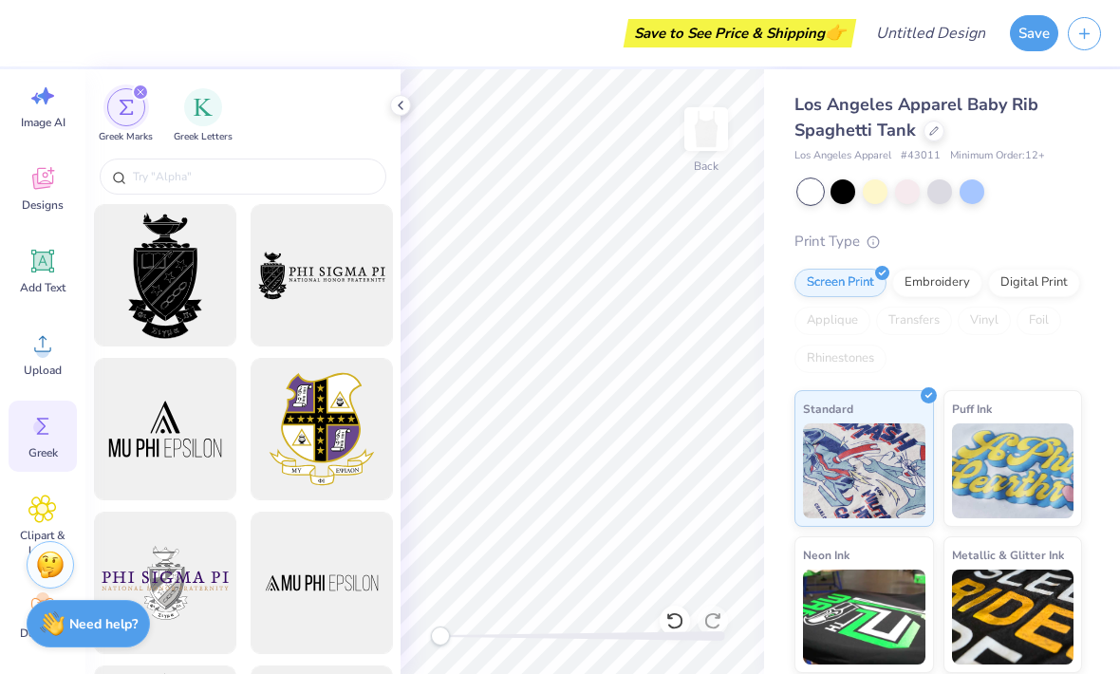
click at [26, 176] on div "Designs" at bounding box center [43, 188] width 68 height 71
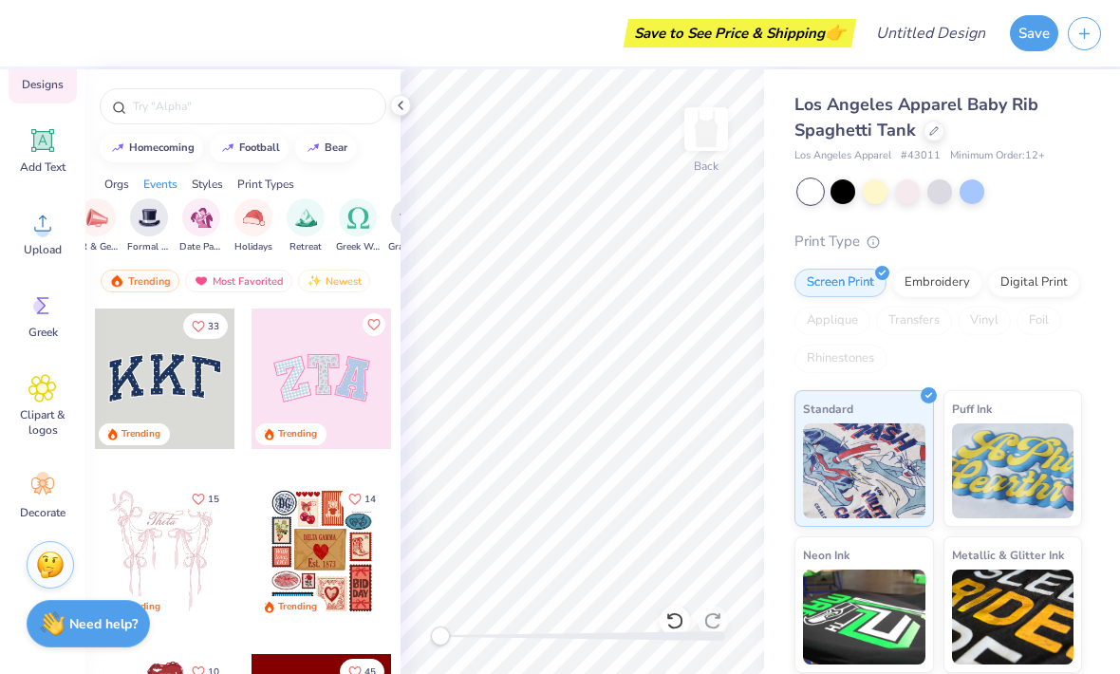
scroll to position [158, 0]
click at [55, 417] on span "Clipart & logos" at bounding box center [42, 422] width 63 height 30
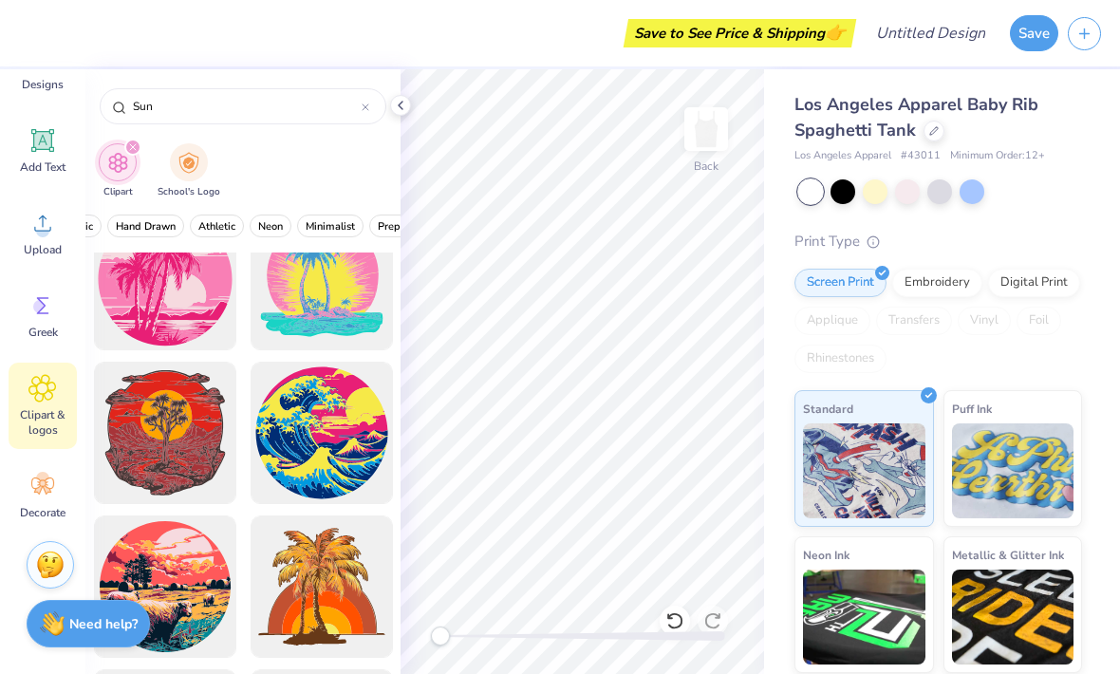
scroll to position [0, 682]
click at [138, 226] on span "Hand Drawn" at bounding box center [141, 226] width 60 height 14
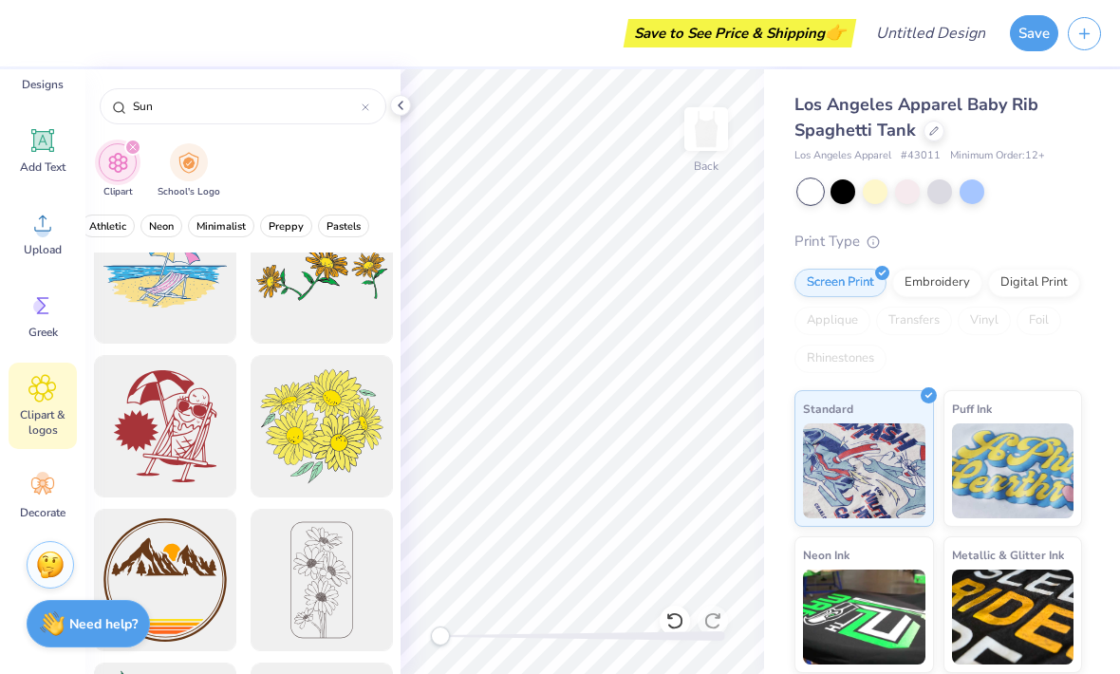
scroll to position [0, 786]
click at [215, 233] on span "Minimalist" at bounding box center [221, 226] width 49 height 14
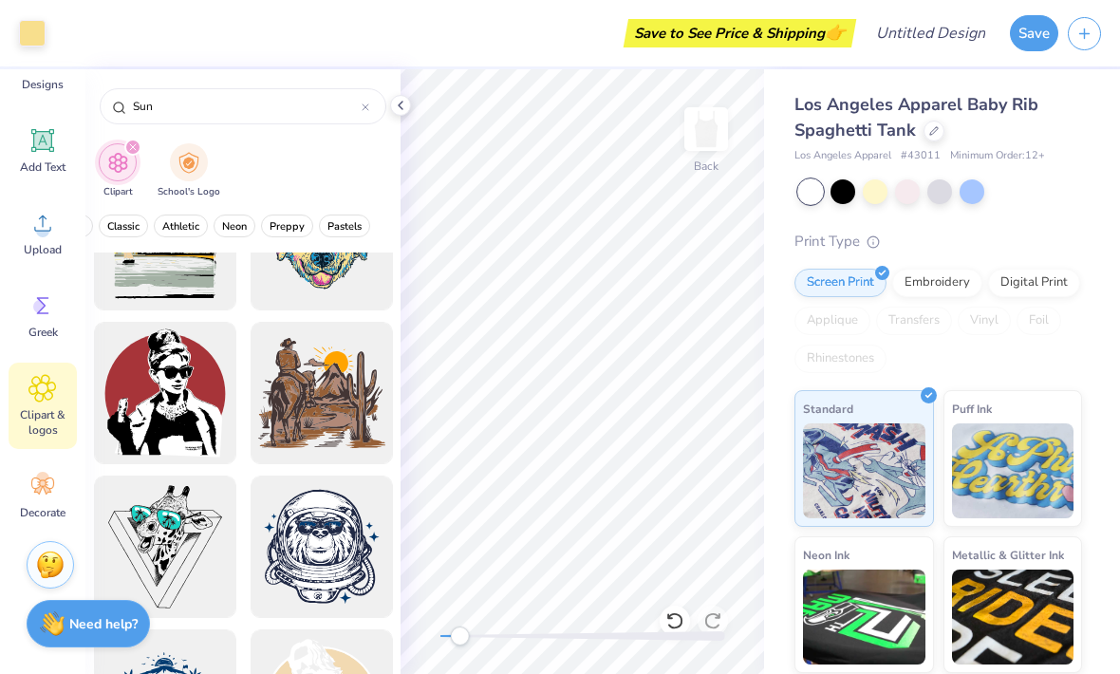
click at [350, 233] on span "Pastels" at bounding box center [344, 226] width 34 height 14
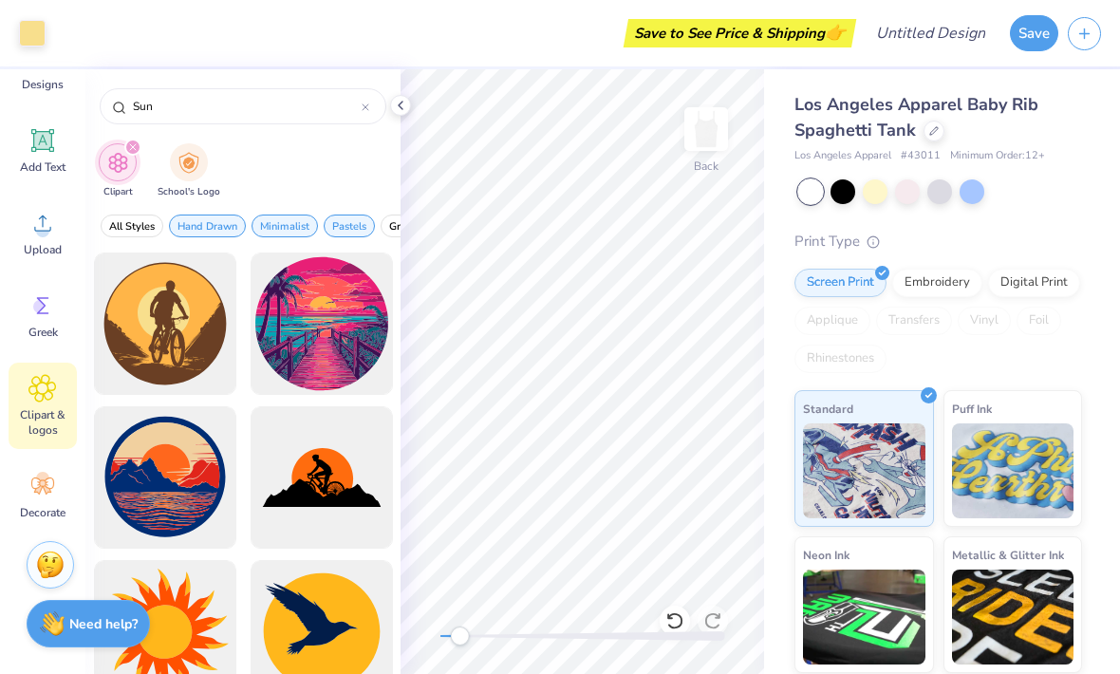
scroll to position [0, 0]
click at [281, 232] on span "Minimalist" at bounding box center [284, 226] width 49 height 14
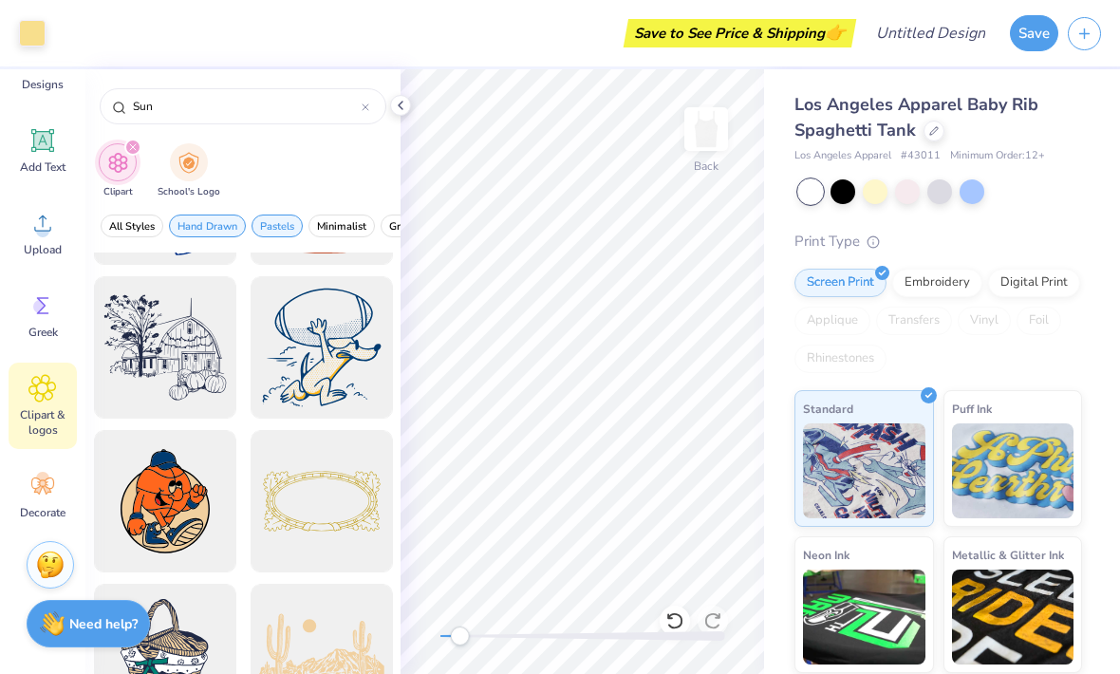
scroll to position [65, 0]
click at [42, 495] on icon at bounding box center [42, 486] width 28 height 28
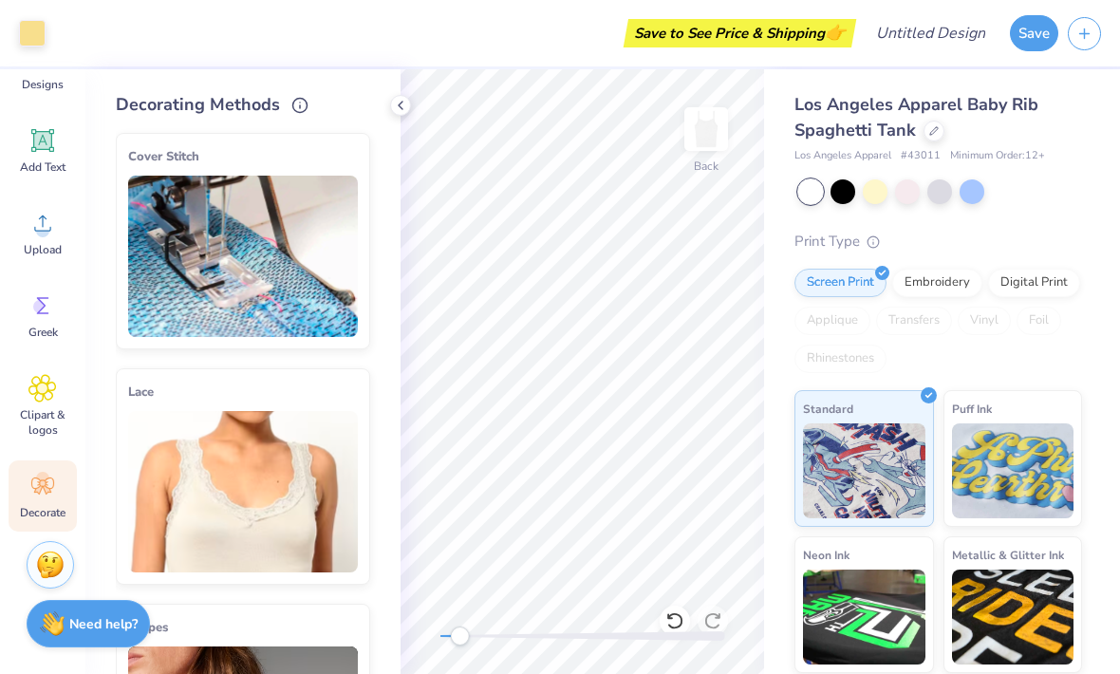
scroll to position [0, 0]
click at [48, 247] on span "Upload" at bounding box center [43, 249] width 38 height 15
click at [33, 405] on div "Clipart & logos" at bounding box center [43, 405] width 68 height 86
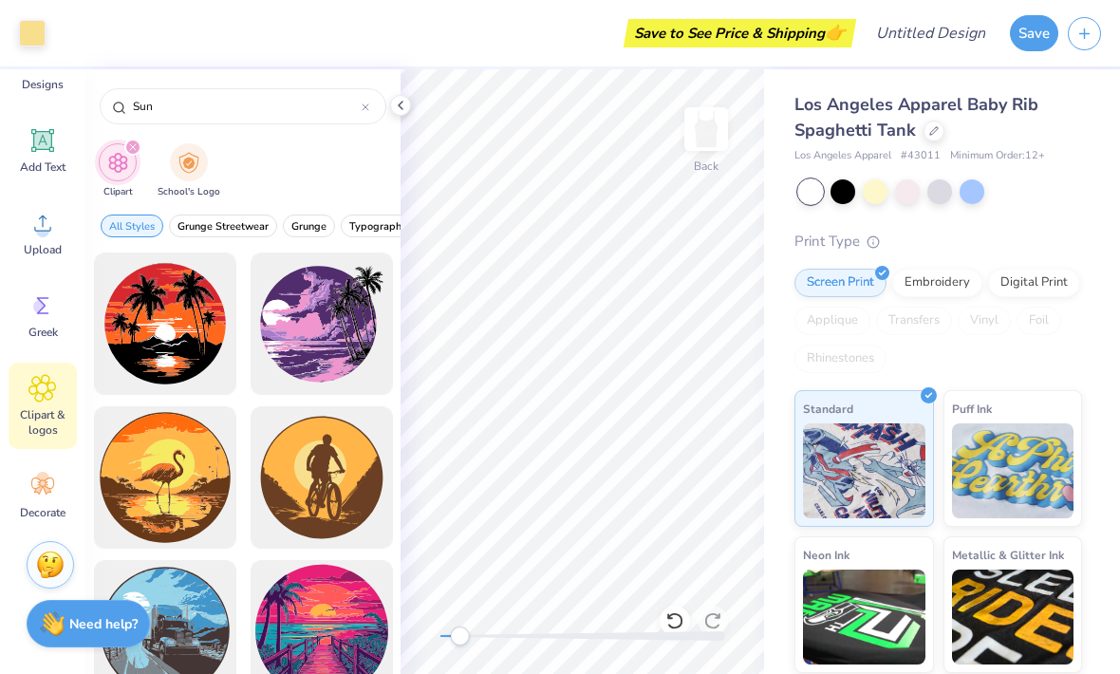
scroll to position [9, 0]
click at [133, 144] on icon "filter for Clipart" at bounding box center [133, 147] width 6 height 6
click at [183, 165] on img "filter for School's Logo" at bounding box center [188, 163] width 21 height 22
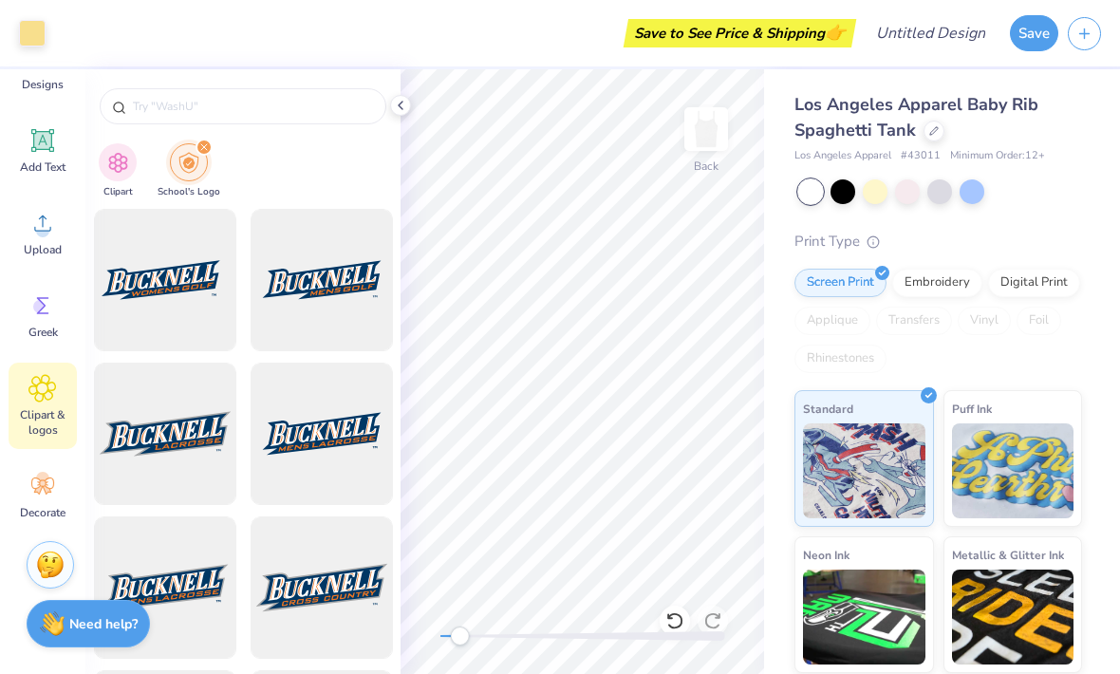
click at [122, 154] on img "filter for Clipart" at bounding box center [118, 163] width 22 height 22
type input "Sun"
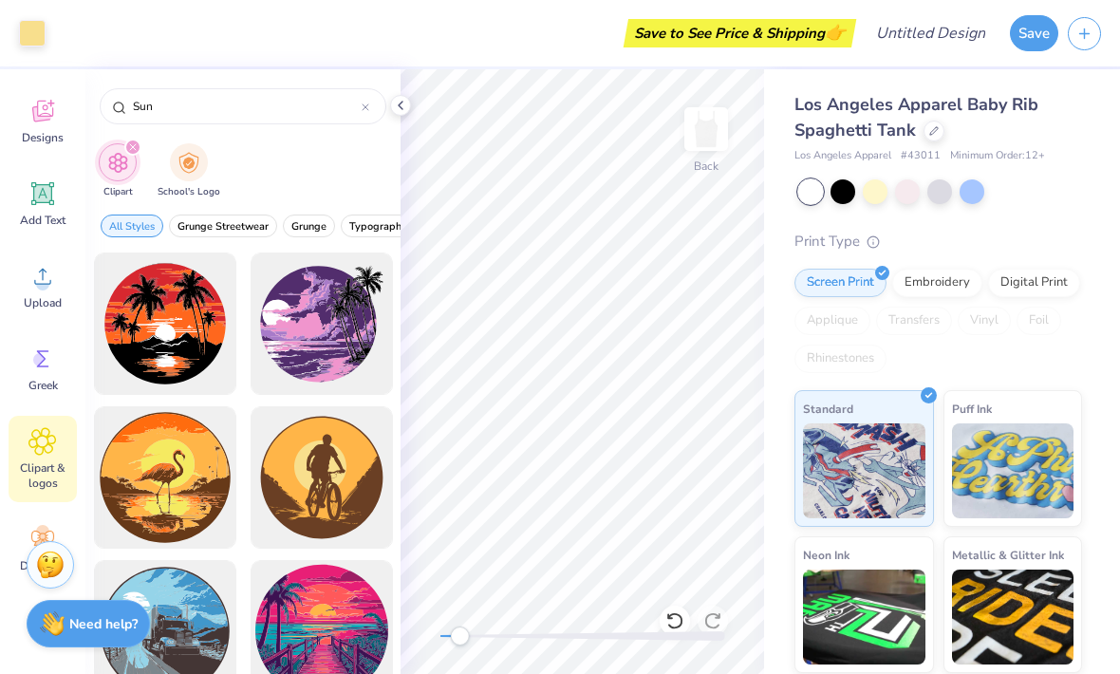
scroll to position [91, 0]
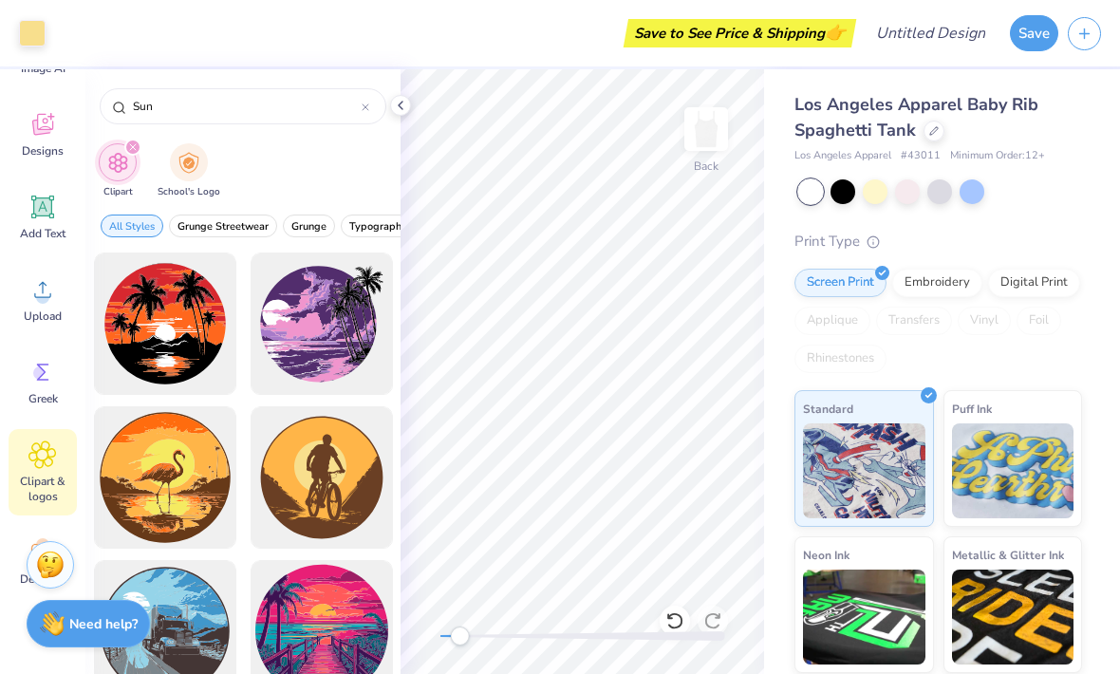
click at [28, 371] on icon at bounding box center [42, 372] width 28 height 28
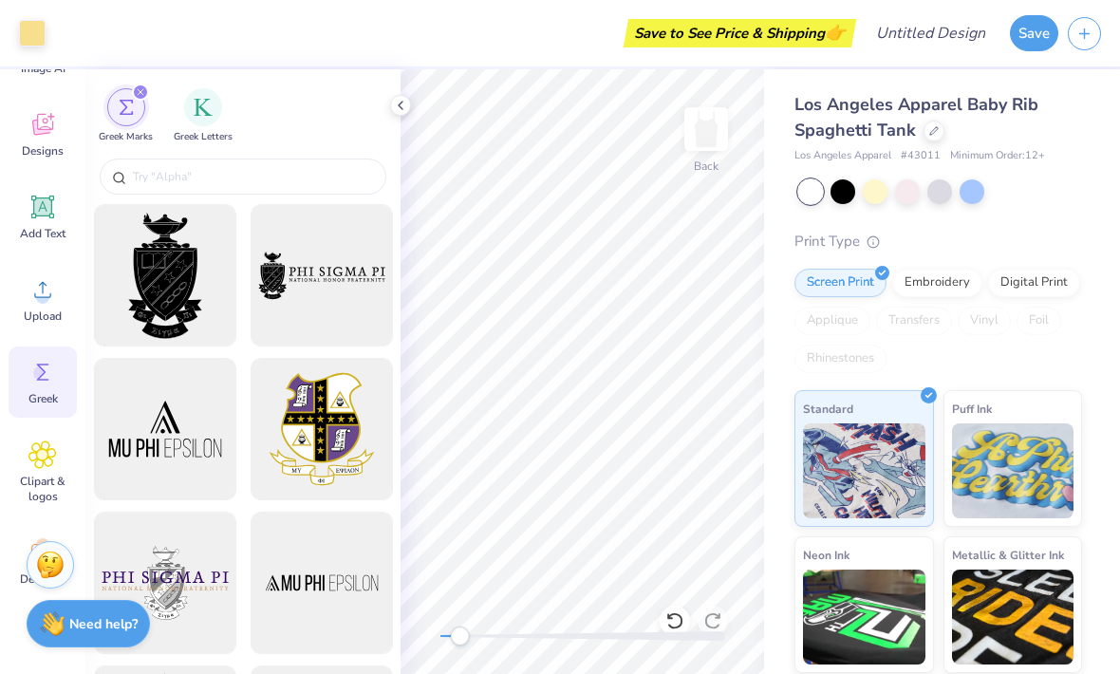
click at [47, 226] on span "Add Text" at bounding box center [43, 233] width 46 height 15
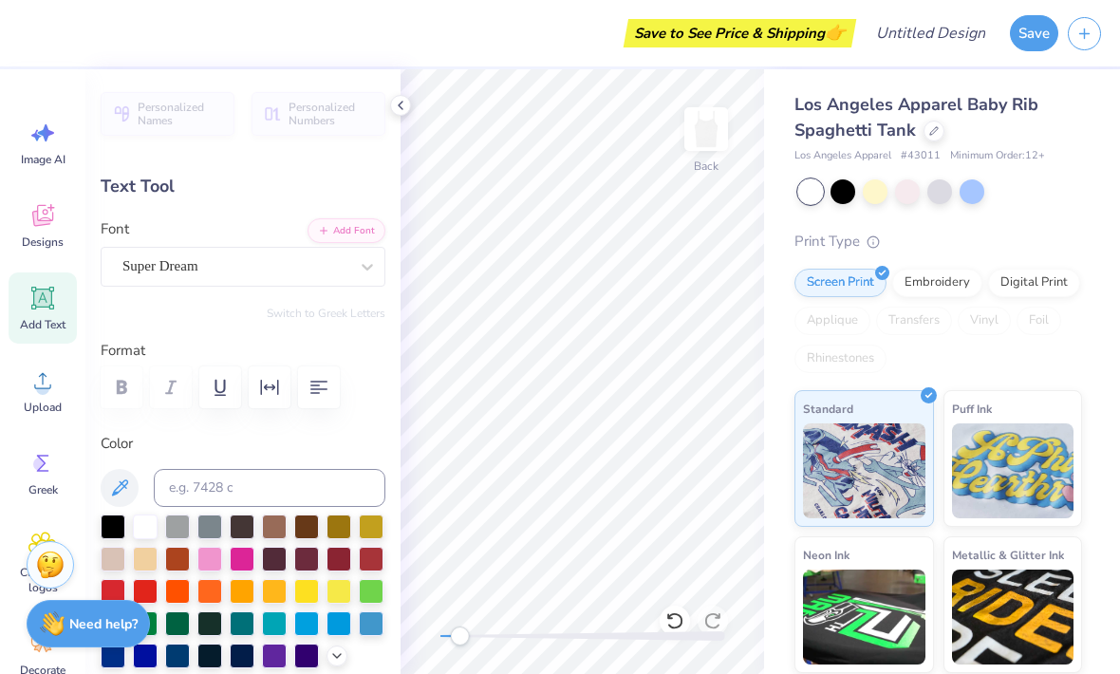
scroll to position [0, 0]
click at [43, 161] on span "Image AI" at bounding box center [43, 159] width 45 height 15
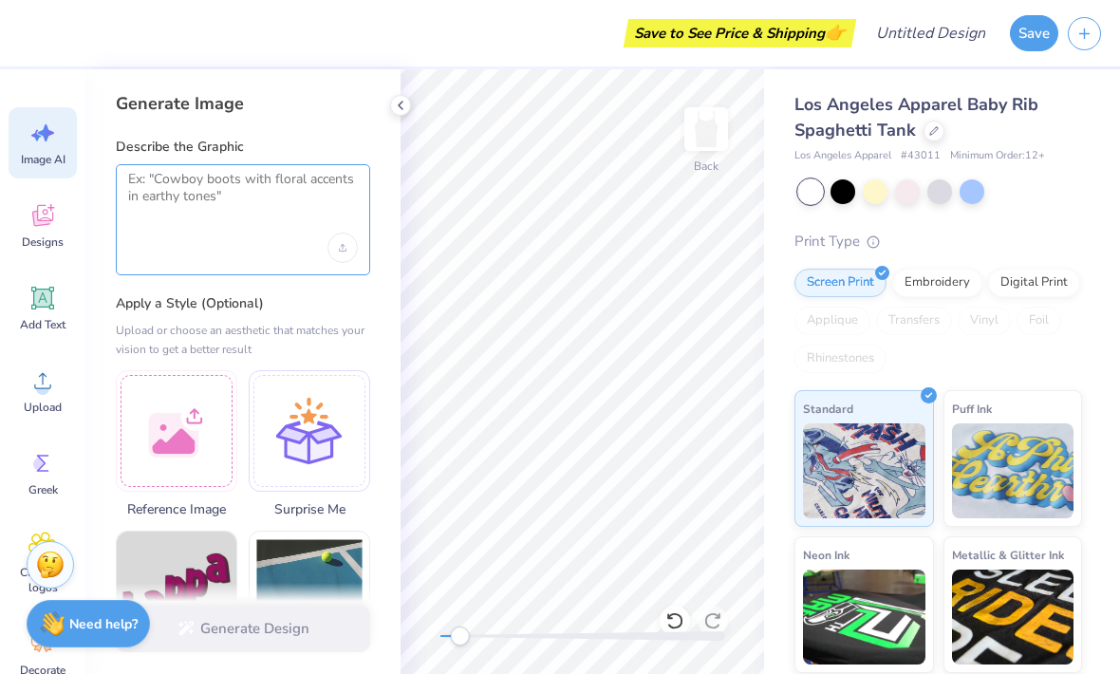
click at [167, 188] on textarea at bounding box center [243, 194] width 230 height 47
type textarea "S"
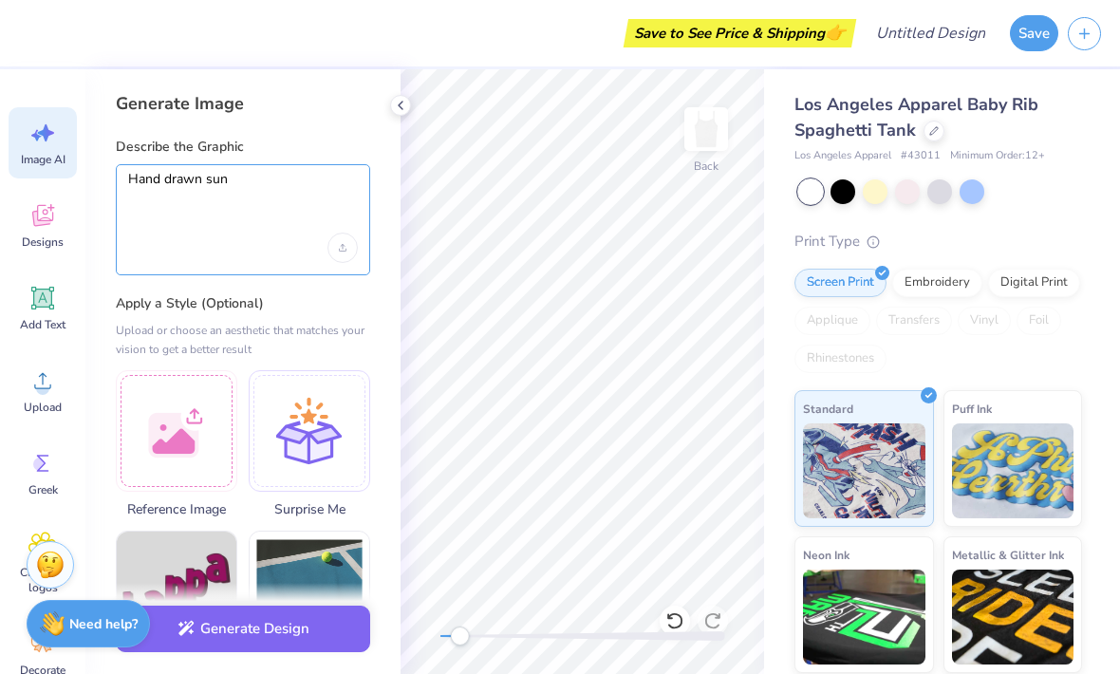
type textarea "Hand drawn sun"
click at [287, 279] on div "Generate Image Describe the Graphic Hand drawn sun Apply a Style (Optional) Upl…" at bounding box center [242, 371] width 315 height 604
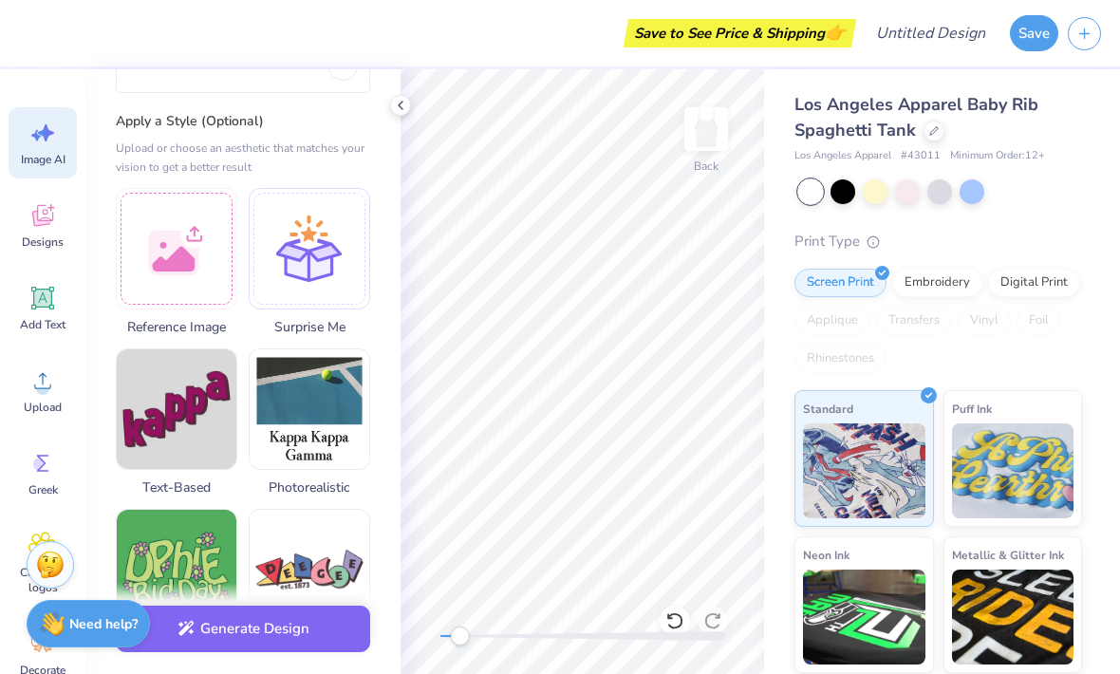
scroll to position [180, 0]
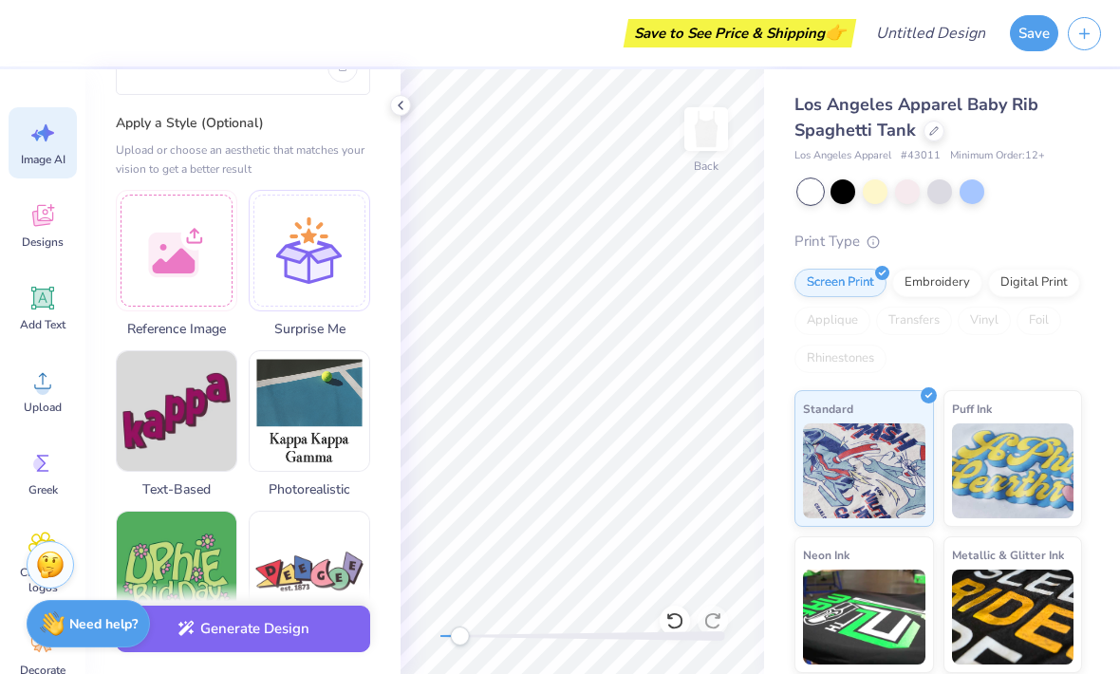
click at [234, 631] on button "Generate Design" at bounding box center [243, 628] width 254 height 46
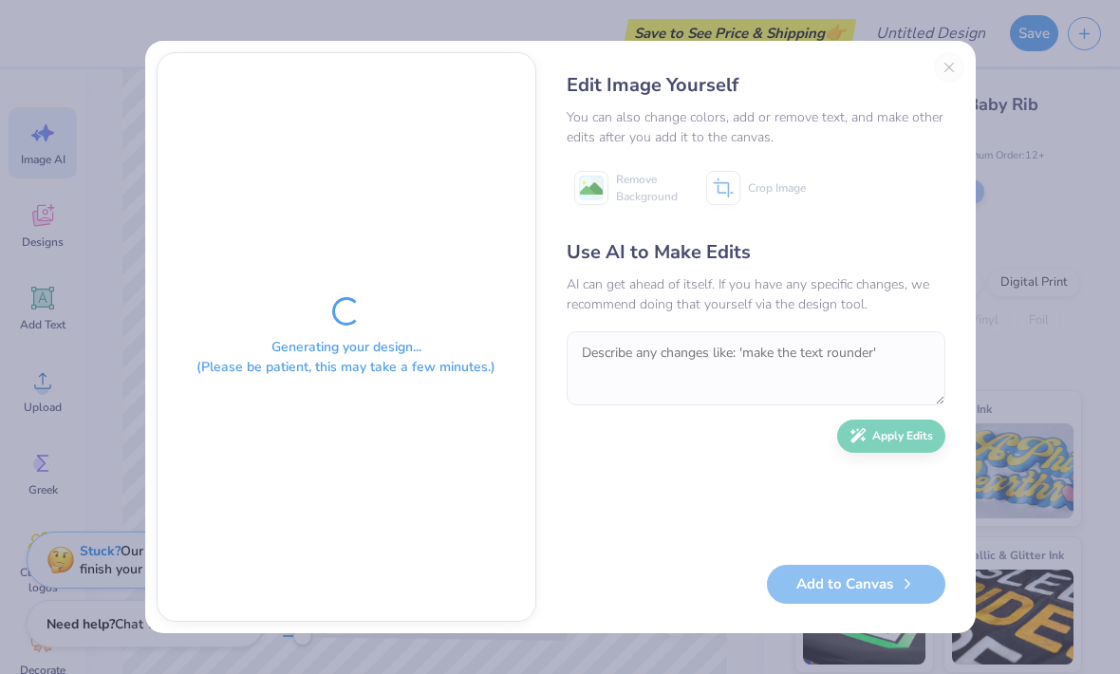
click at [946, 73] on div "Edit Image Yourself You can also change colors, add or remove text, and make ot…" at bounding box center [755, 336] width 417 height 569
click at [938, 67] on div "Edit Image Yourself You can also change colors, add or remove text, and make ot…" at bounding box center [755, 336] width 417 height 569
click at [938, 66] on div "Edit Image Yourself You can also change colors, add or remove text, and make ot…" at bounding box center [755, 336] width 417 height 569
click at [947, 78] on div "Edit Image Yourself You can also change colors, add or remove text, and make ot…" at bounding box center [755, 336] width 417 height 569
click at [937, 62] on div "Edit Image Yourself You can also change colors, add or remove text, and make ot…" at bounding box center [755, 336] width 417 height 569
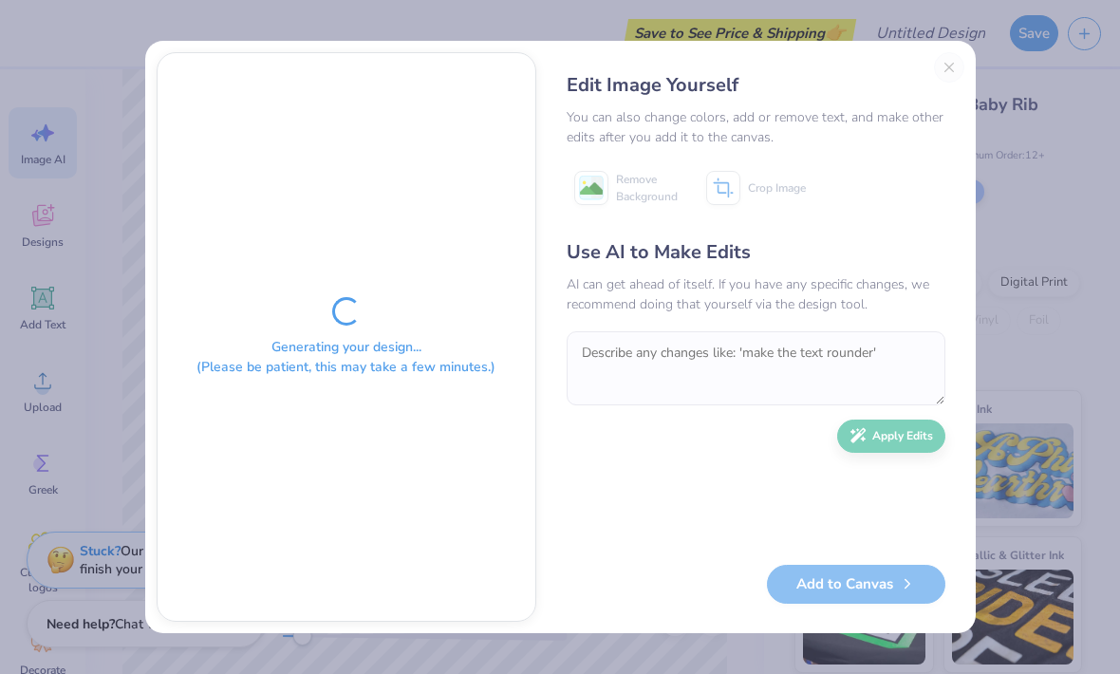
click at [933, 74] on div "Edit Image Yourself" at bounding box center [755, 85] width 379 height 28
